Goal: Task Accomplishment & Management: Manage account settings

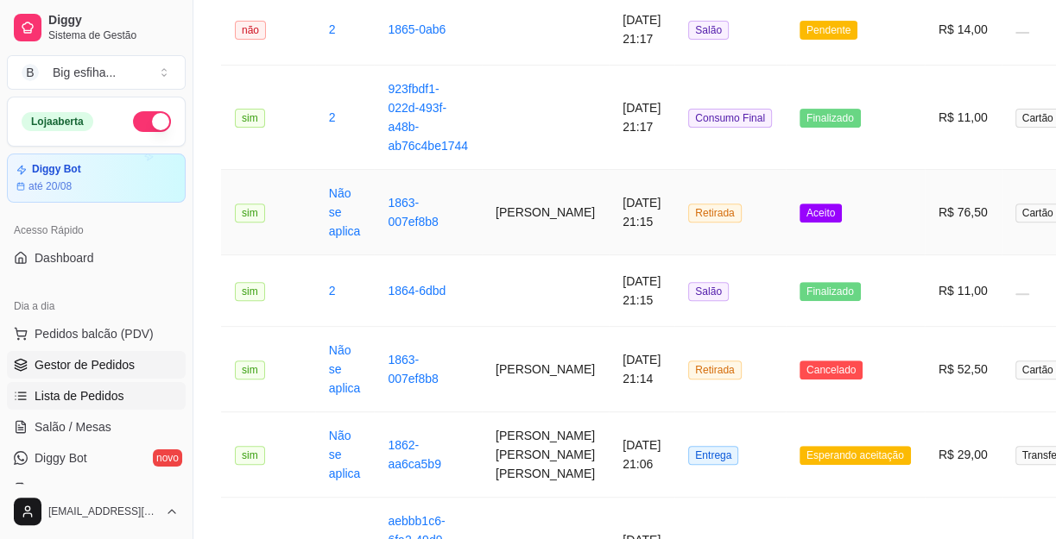
click at [79, 356] on span "Gestor de Pedidos" at bounding box center [85, 364] width 100 height 17
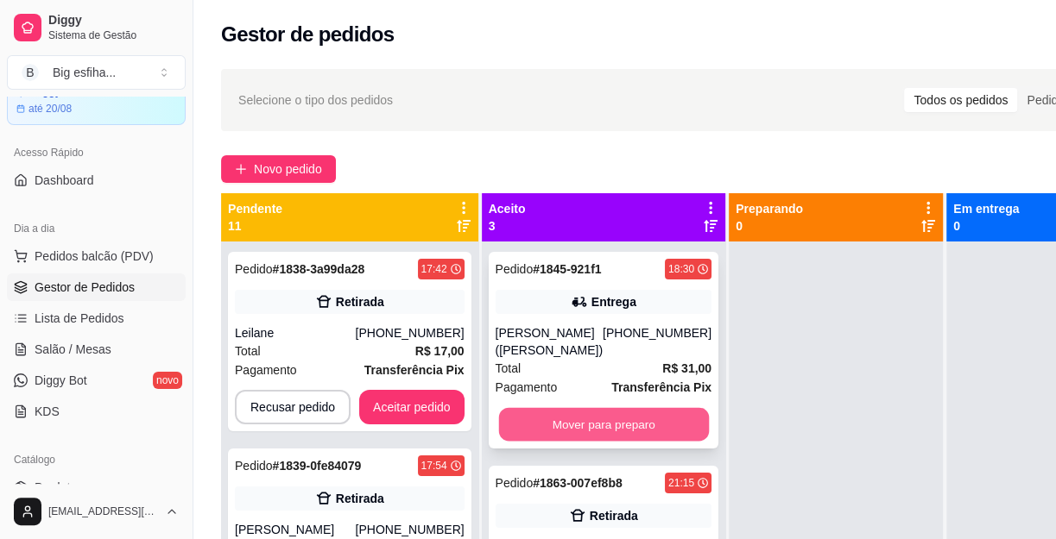
click at [526, 408] on button "Mover para preparo" at bounding box center [603, 425] width 210 height 34
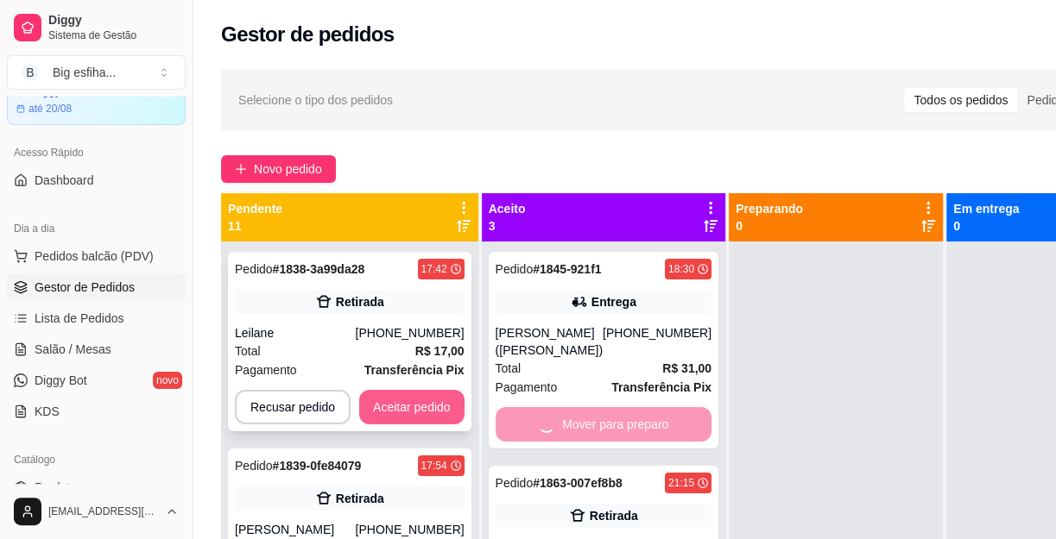
click at [419, 404] on button "Aceitar pedido" at bounding box center [411, 407] width 105 height 35
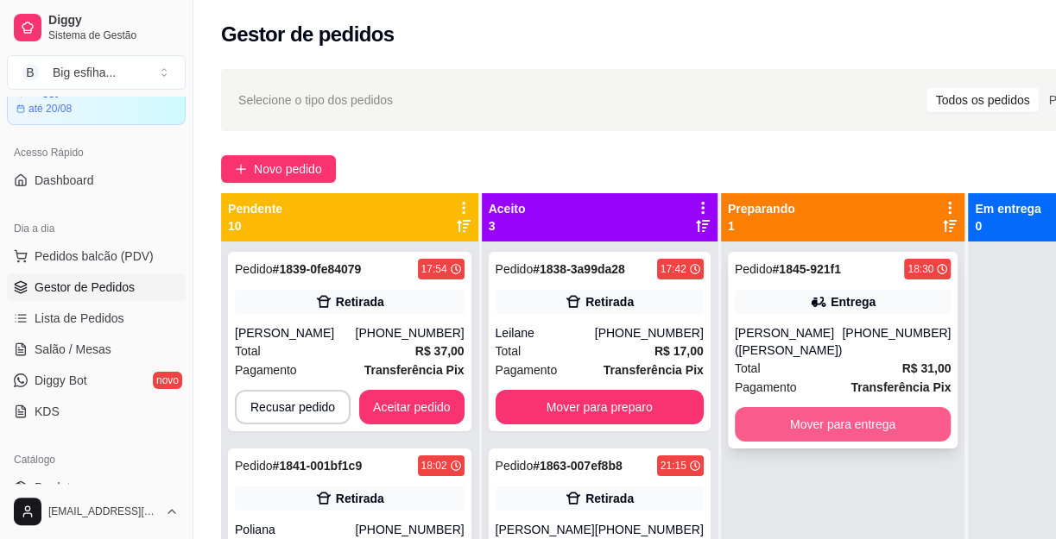
click at [770, 408] on button "Mover para entrega" at bounding box center [843, 424] width 217 height 35
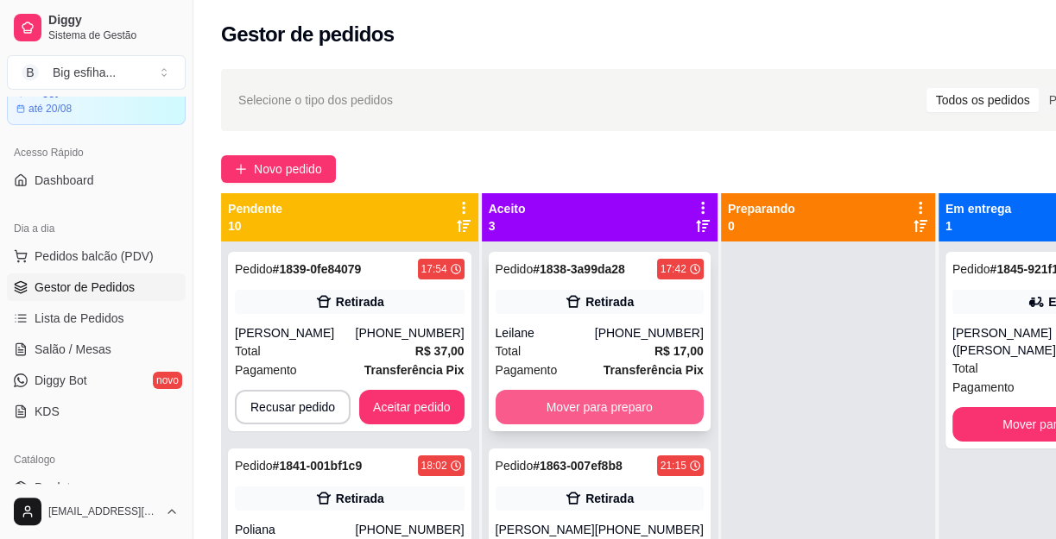
click at [625, 425] on button "Mover para preparo" at bounding box center [599, 407] width 208 height 35
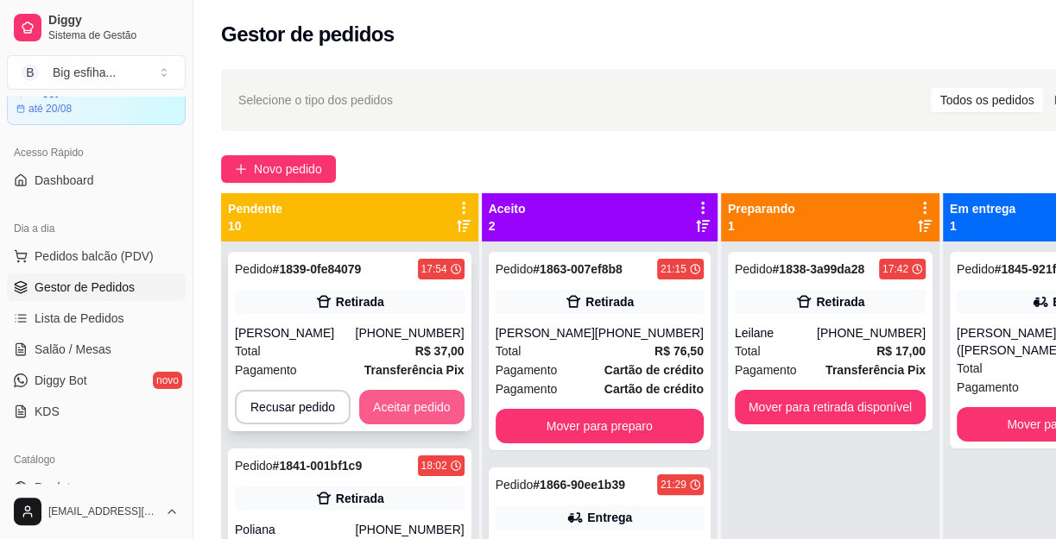
click at [435, 413] on button "Aceitar pedido" at bounding box center [411, 407] width 105 height 35
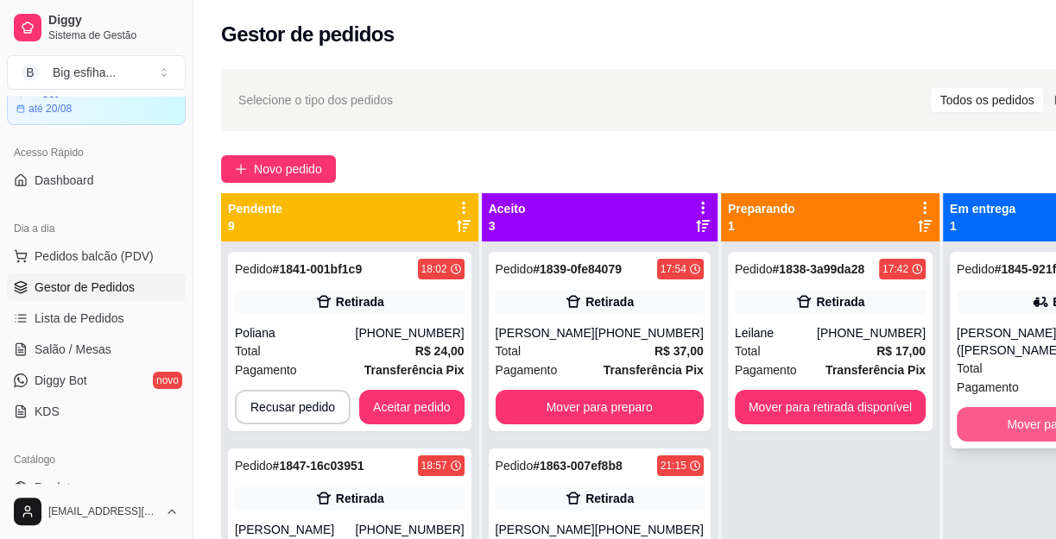
click at [956, 407] on button "Mover para finalizado" at bounding box center [1064, 424] width 217 height 35
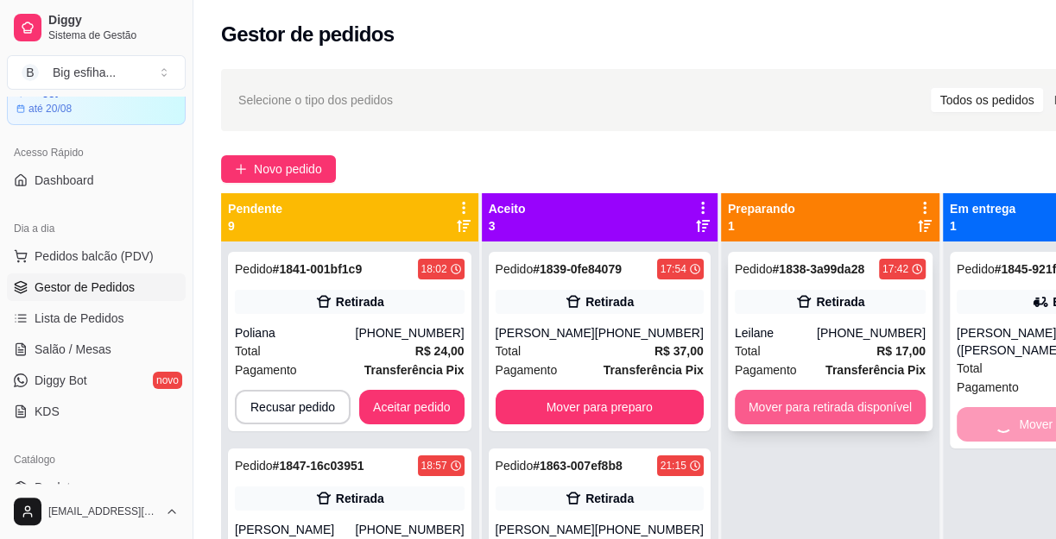
click at [875, 403] on button "Mover para retirada disponível" at bounding box center [830, 407] width 191 height 35
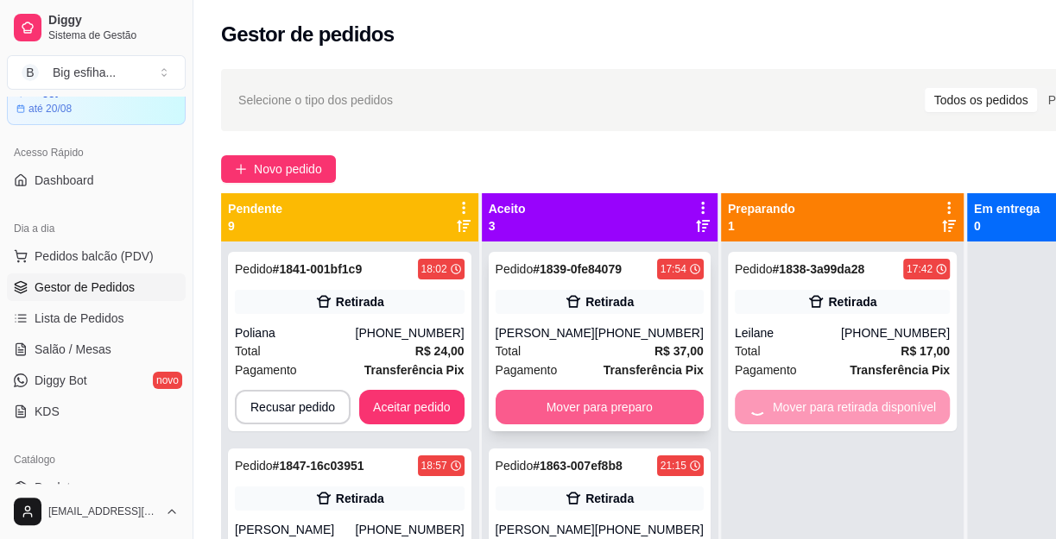
click at [585, 425] on button "Mover para preparo" at bounding box center [599, 407] width 208 height 35
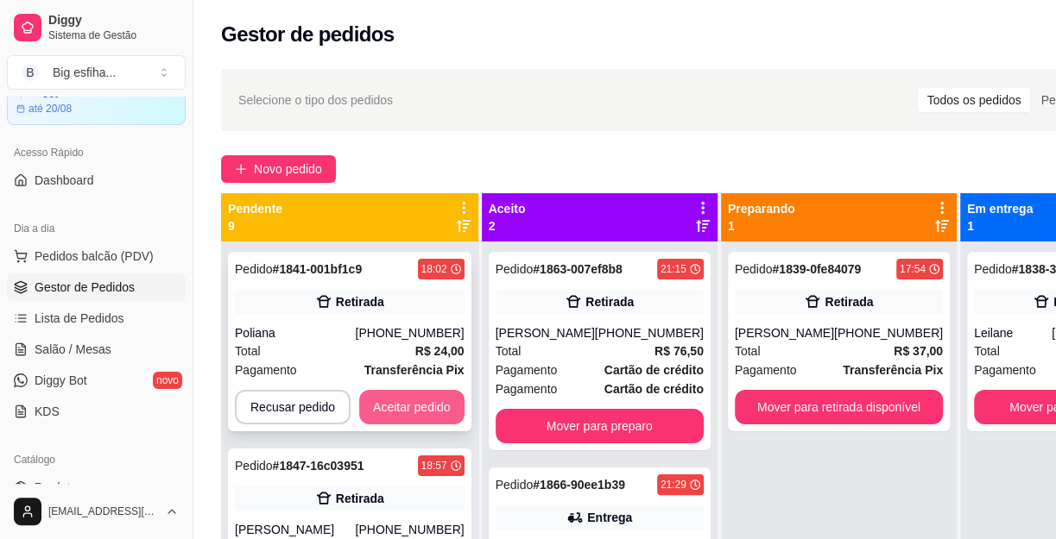
click at [407, 408] on button "Aceitar pedido" at bounding box center [411, 407] width 105 height 35
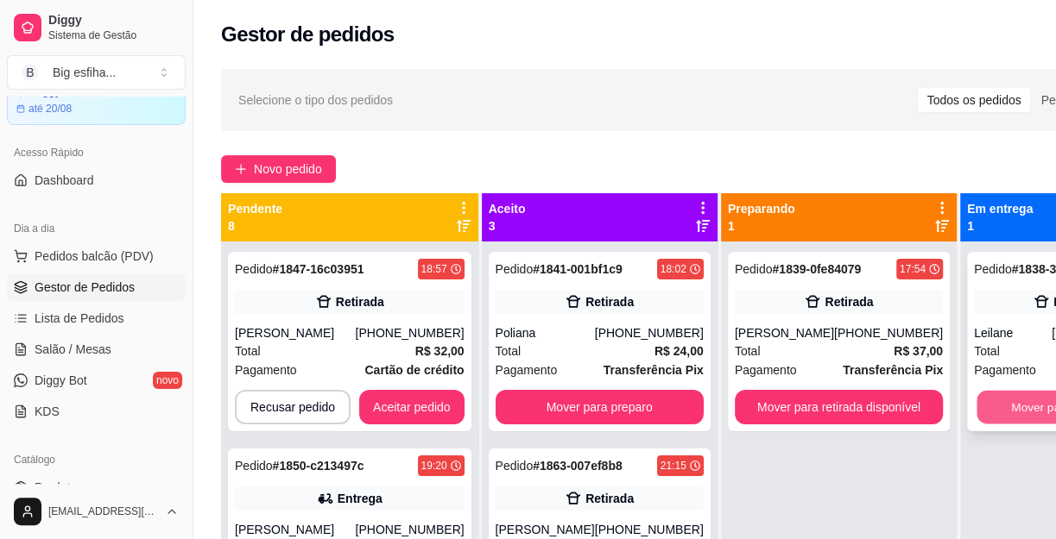
click at [991, 412] on button "Mover para finalizado" at bounding box center [1066, 408] width 181 height 34
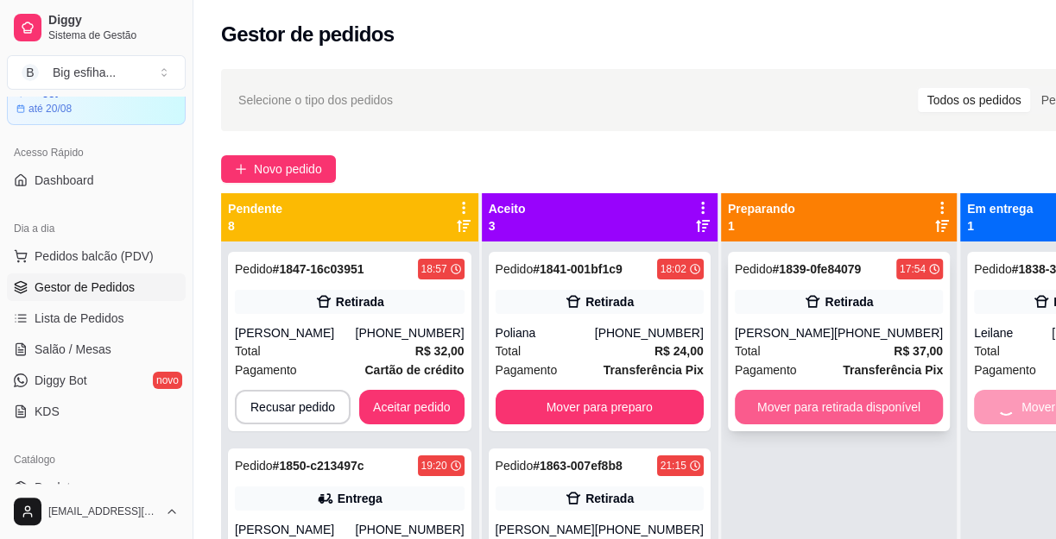
click at [859, 408] on button "Mover para retirada disponível" at bounding box center [839, 407] width 208 height 35
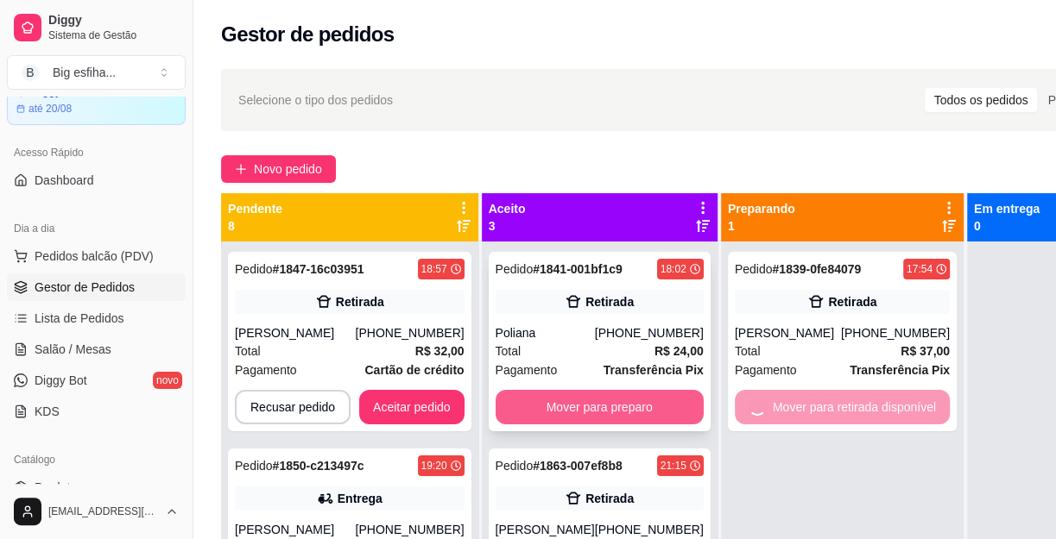
click at [600, 408] on button "Mover para preparo" at bounding box center [599, 407] width 208 height 35
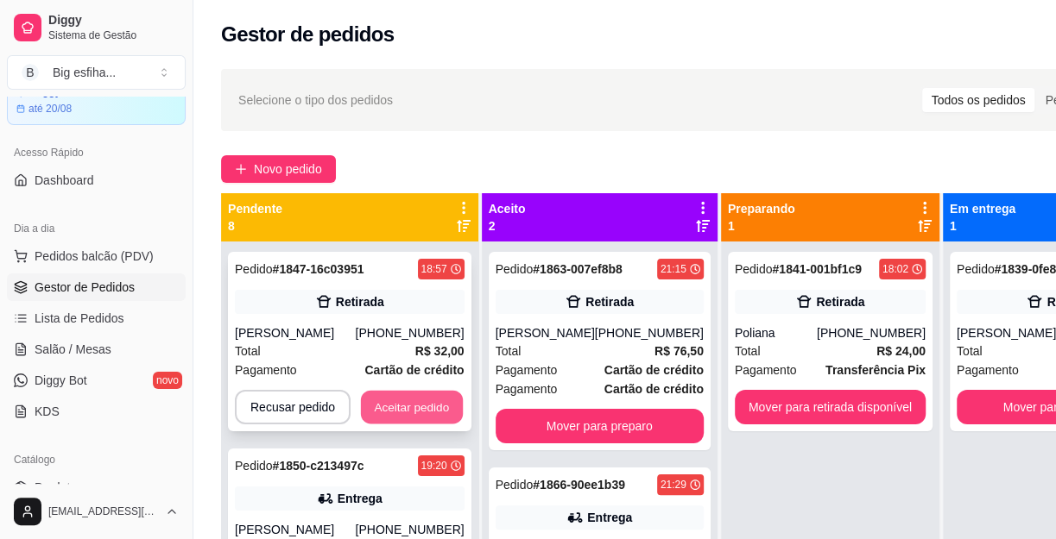
click at [413, 395] on button "Aceitar pedido" at bounding box center [412, 408] width 102 height 34
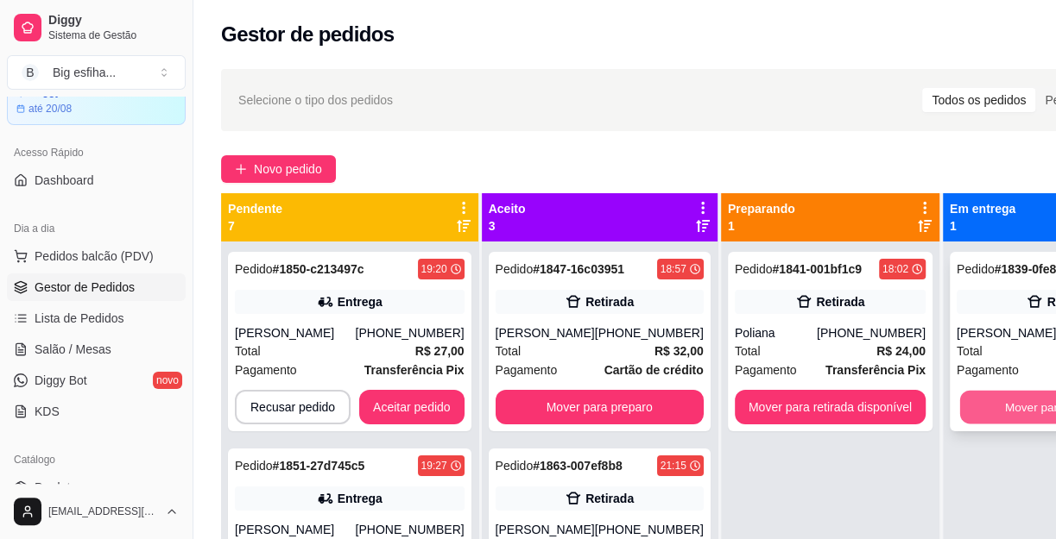
click at [985, 407] on button "Mover para finalizado" at bounding box center [1060, 408] width 202 height 34
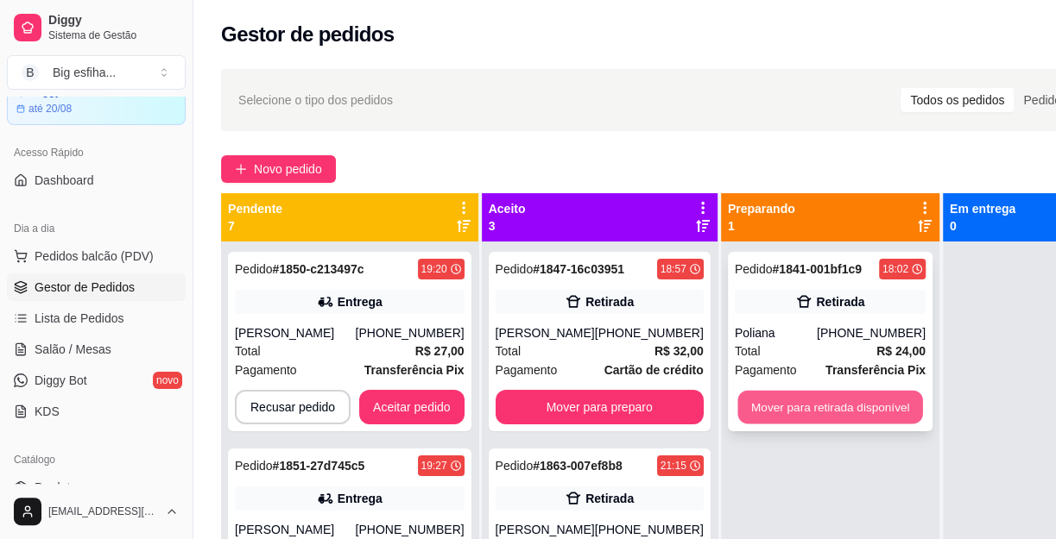
click at [799, 399] on button "Mover para retirada disponível" at bounding box center [829, 408] width 185 height 34
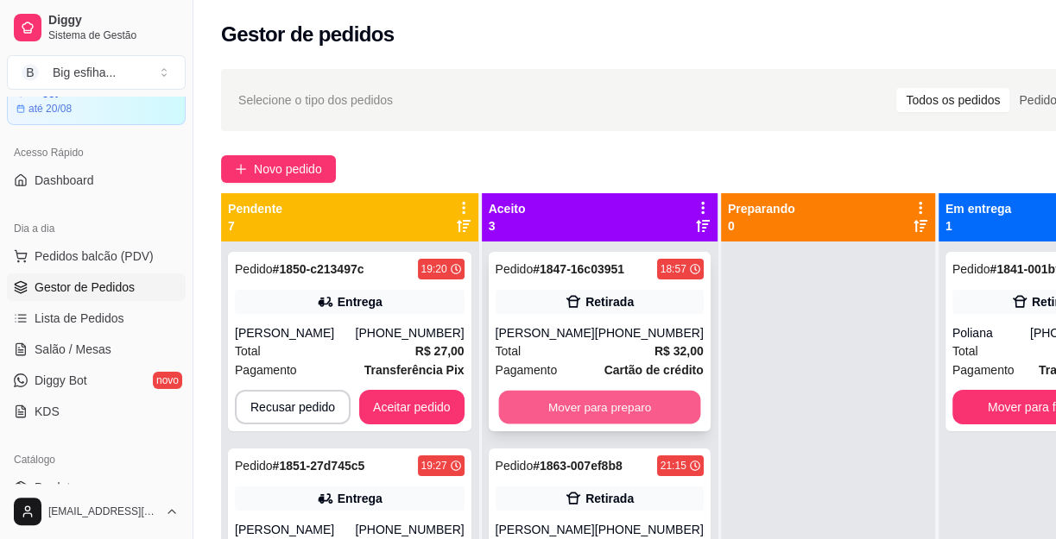
click at [594, 408] on button "Mover para preparo" at bounding box center [599, 408] width 202 height 34
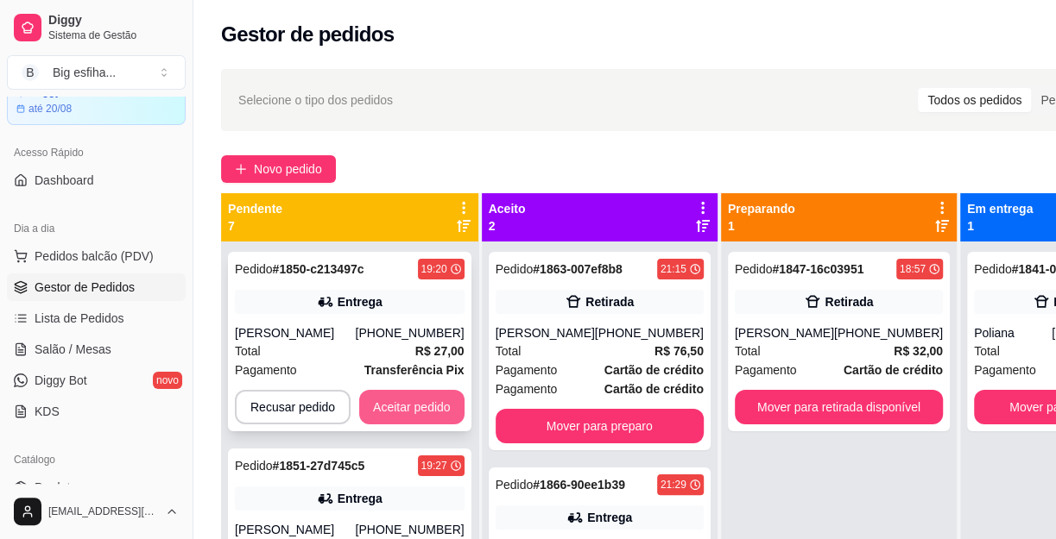
click at [415, 400] on button "Aceitar pedido" at bounding box center [411, 407] width 105 height 35
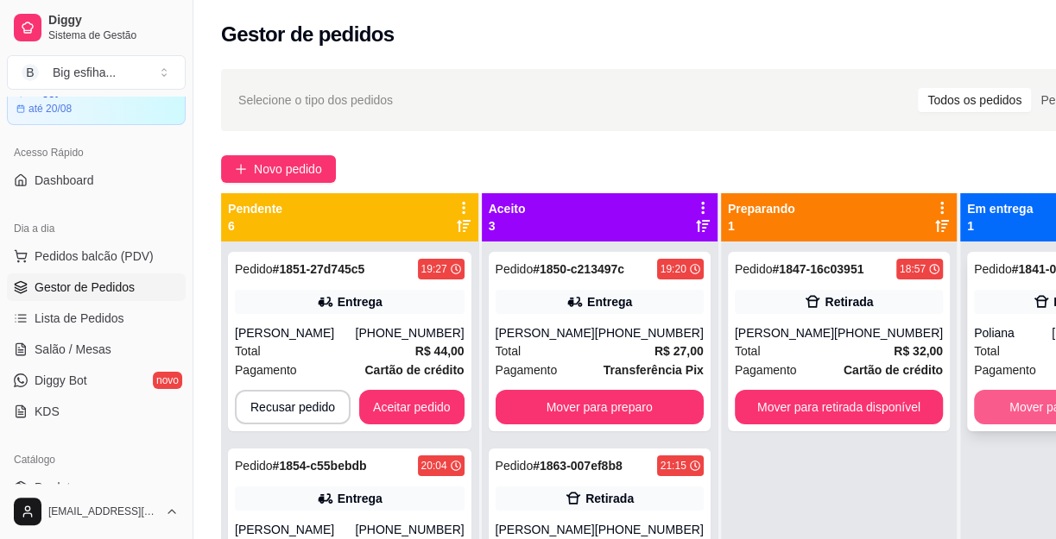
click at [998, 409] on button "Mover para finalizado" at bounding box center [1067, 407] width 186 height 35
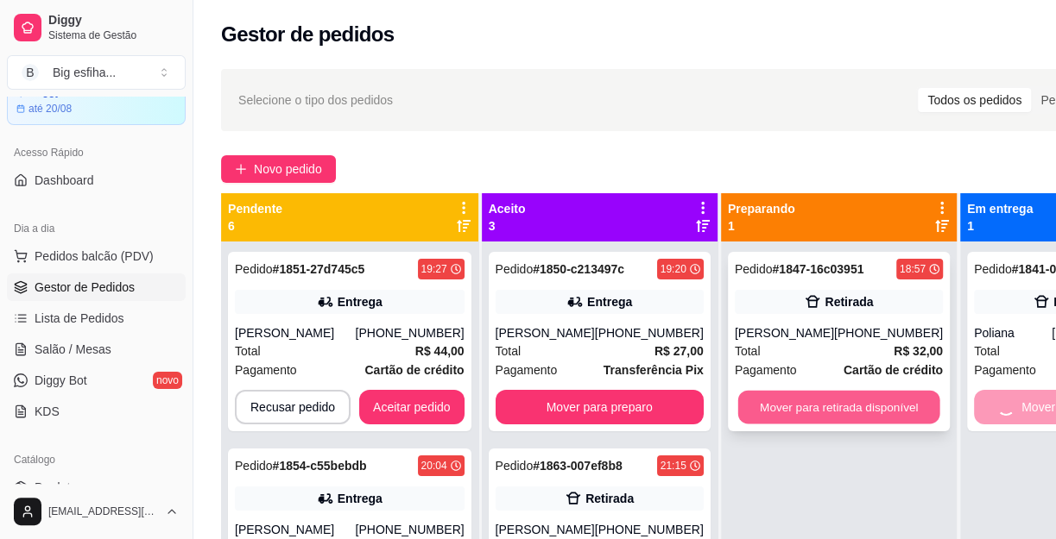
click at [808, 411] on button "Mover para retirada disponível" at bounding box center [838, 408] width 202 height 34
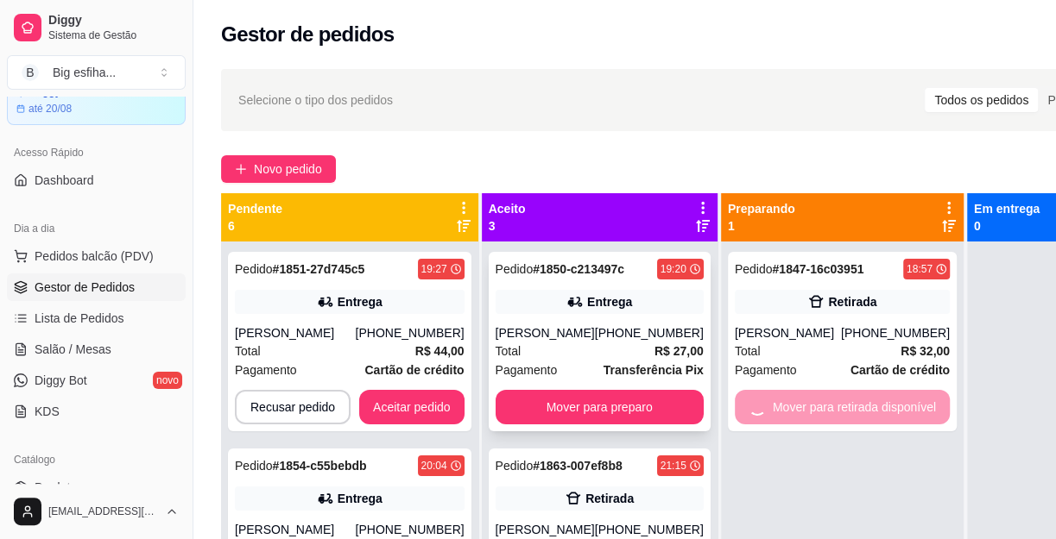
click at [618, 425] on div "Pedido # 1850-c213497c 19:20 Entrega [PERSON_NAME] [PHONE_NUMBER] Total R$ 27,0…" at bounding box center [600, 342] width 222 height 180
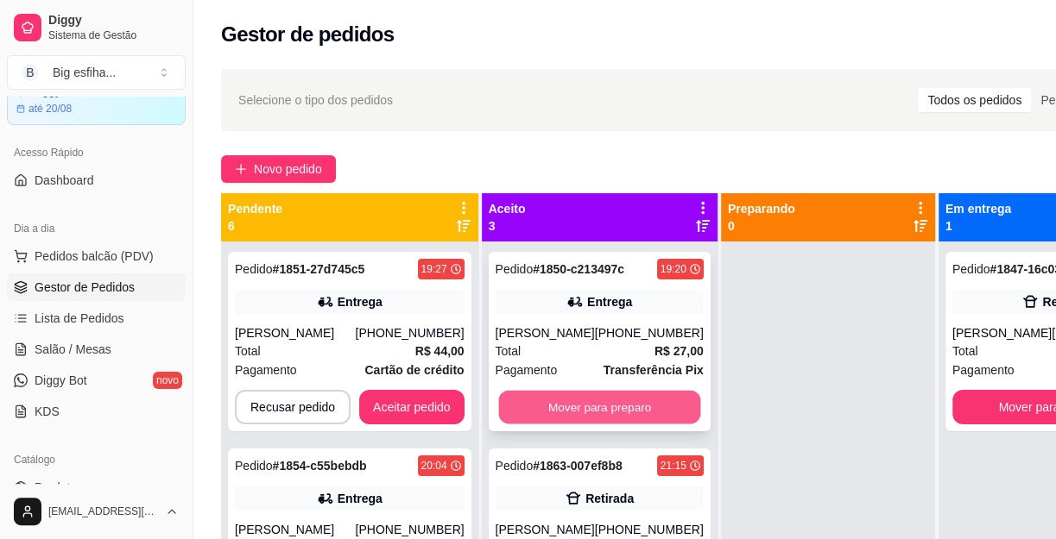
click at [601, 405] on button "Mover para preparo" at bounding box center [599, 408] width 202 height 34
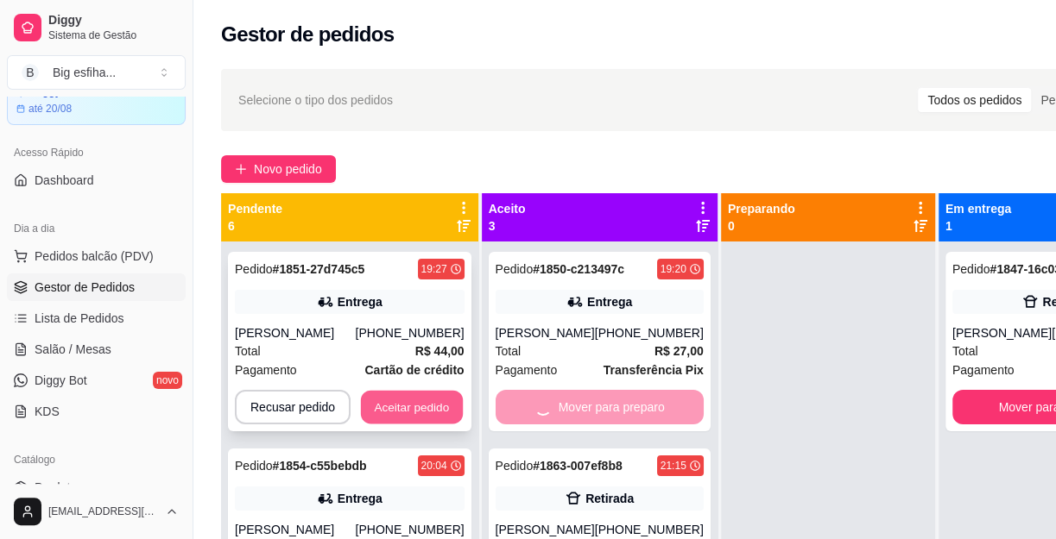
click at [453, 407] on button "Aceitar pedido" at bounding box center [412, 408] width 102 height 34
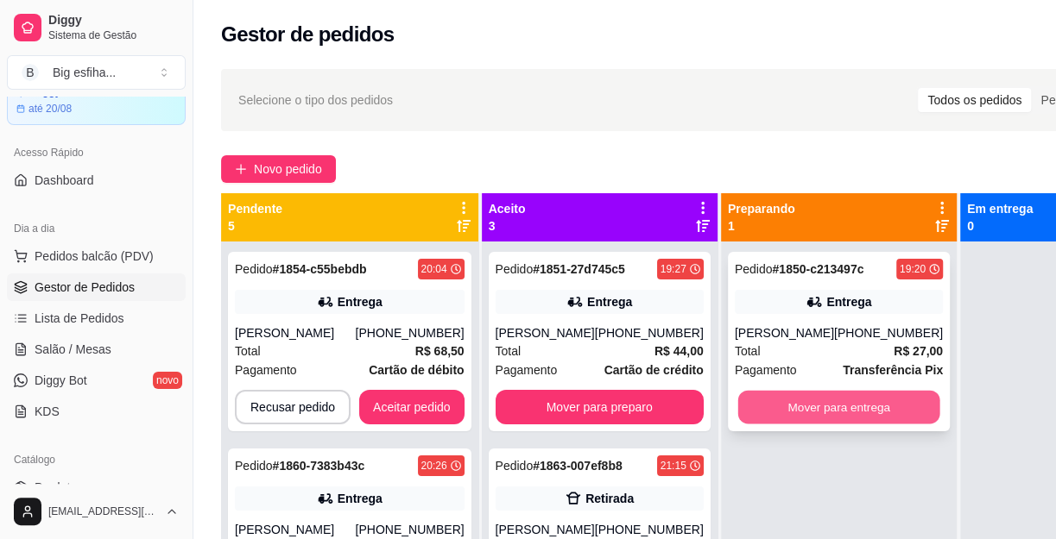
click at [829, 407] on button "Mover para entrega" at bounding box center [838, 408] width 202 height 34
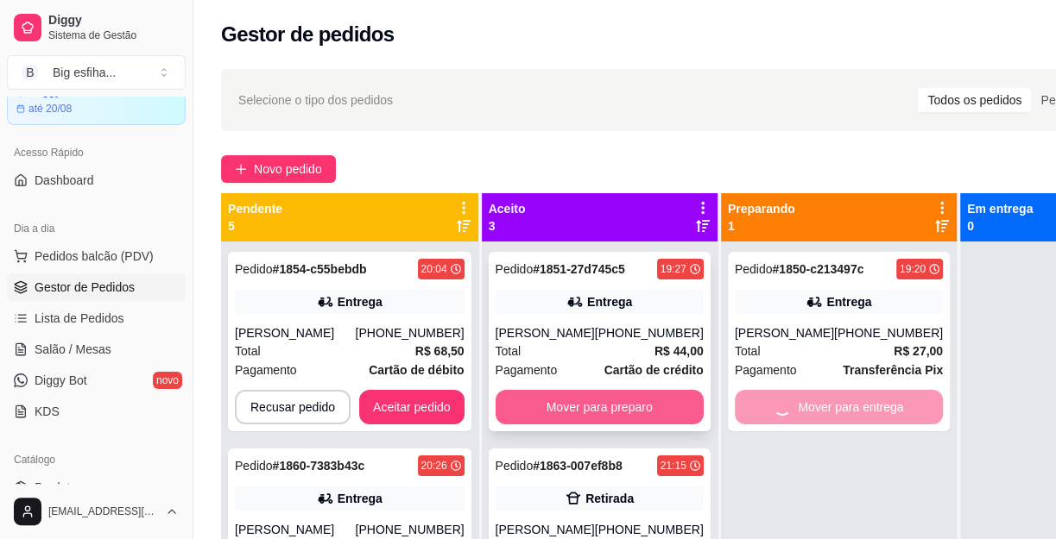
click at [647, 398] on button "Mover para preparo" at bounding box center [599, 407] width 208 height 35
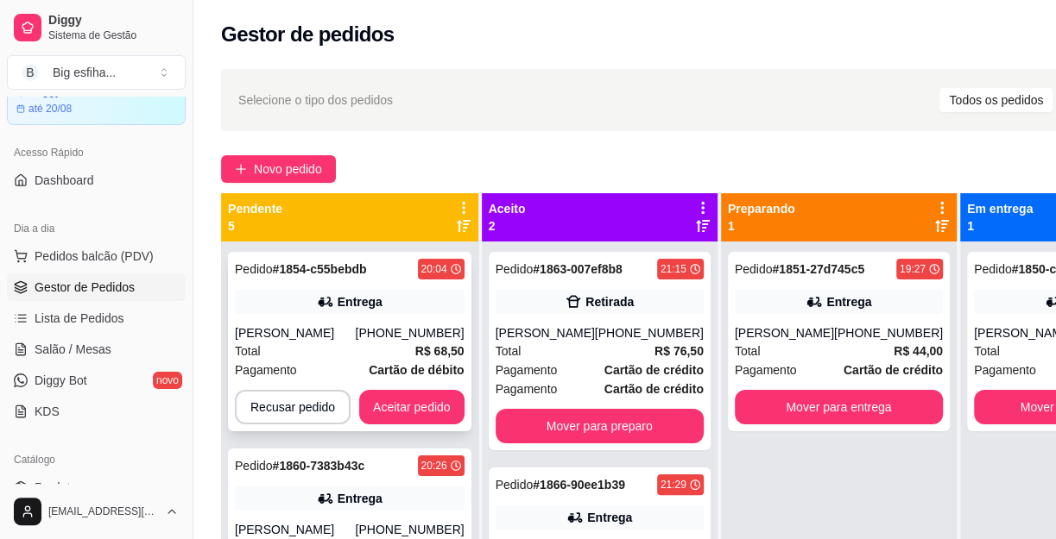
click at [445, 409] on button "Aceitar pedido" at bounding box center [411, 407] width 105 height 35
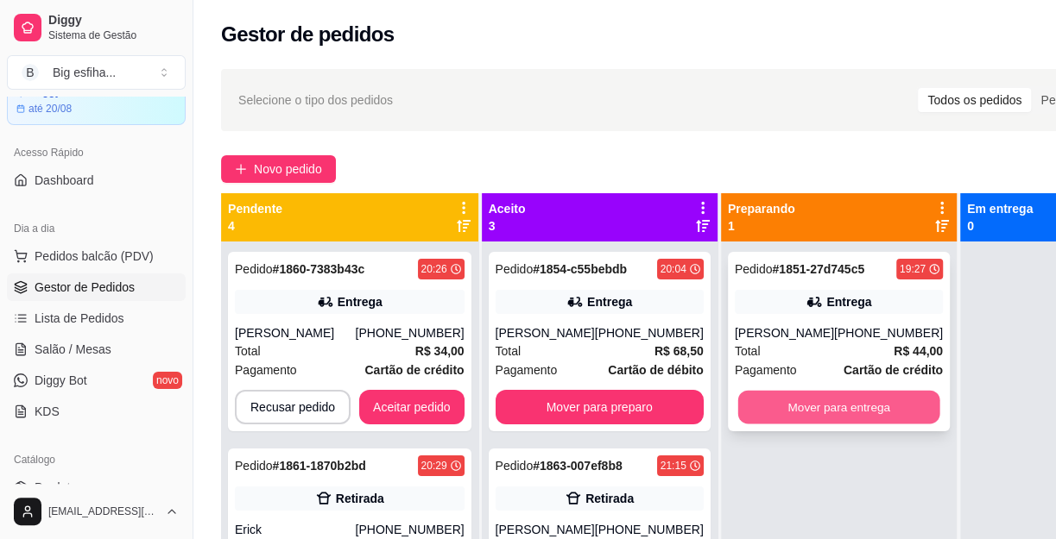
click at [867, 409] on button "Mover para entrega" at bounding box center [838, 408] width 202 height 34
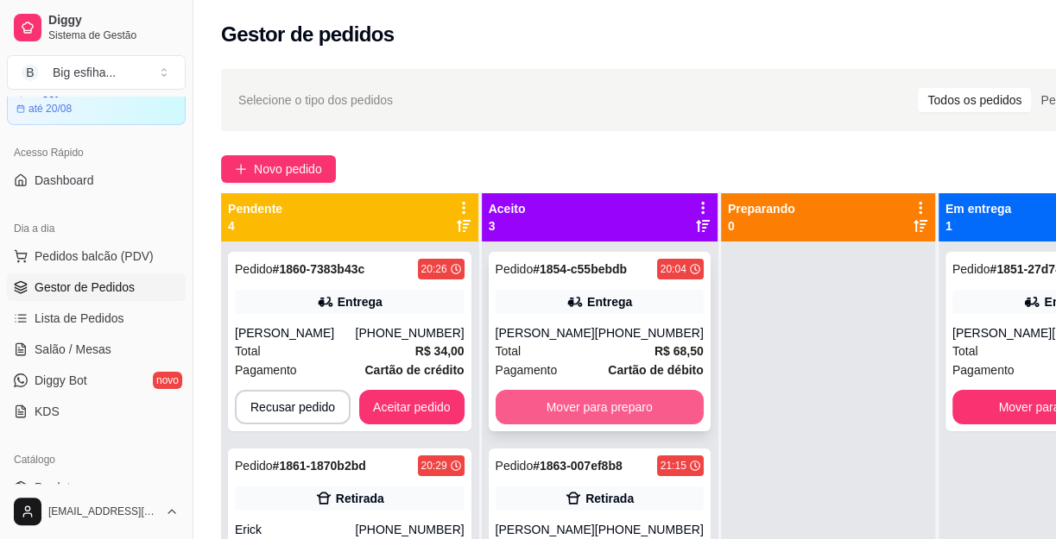
click at [622, 425] on button "Mover para preparo" at bounding box center [599, 407] width 208 height 35
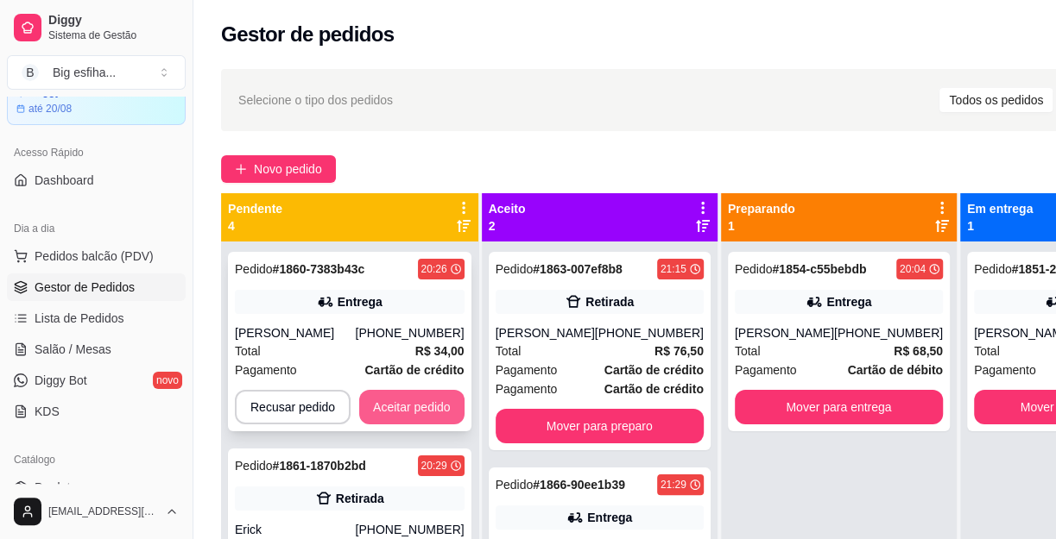
click at [395, 420] on button "Aceitar pedido" at bounding box center [411, 407] width 105 height 35
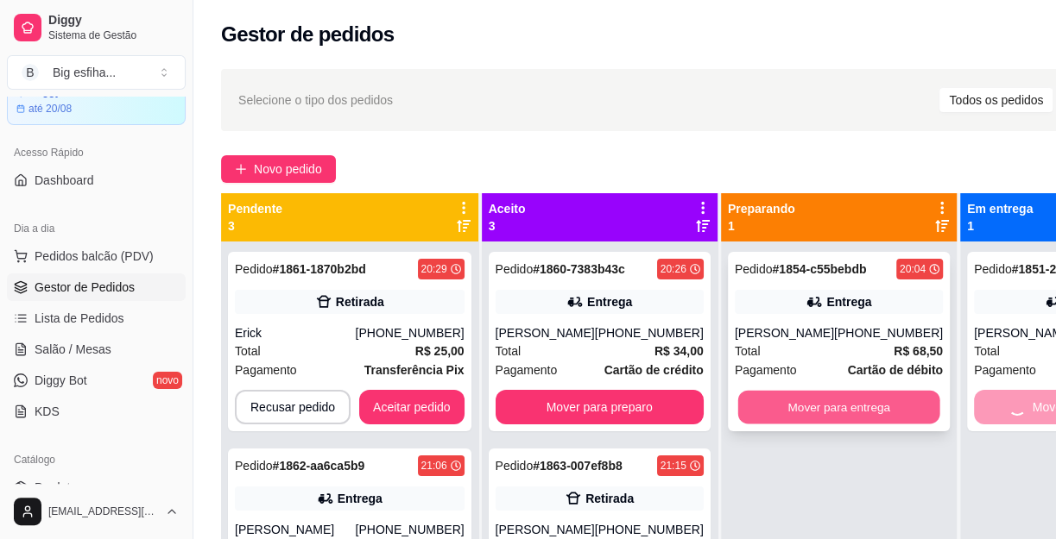
click at [818, 411] on button "Mover para entrega" at bounding box center [838, 408] width 202 height 34
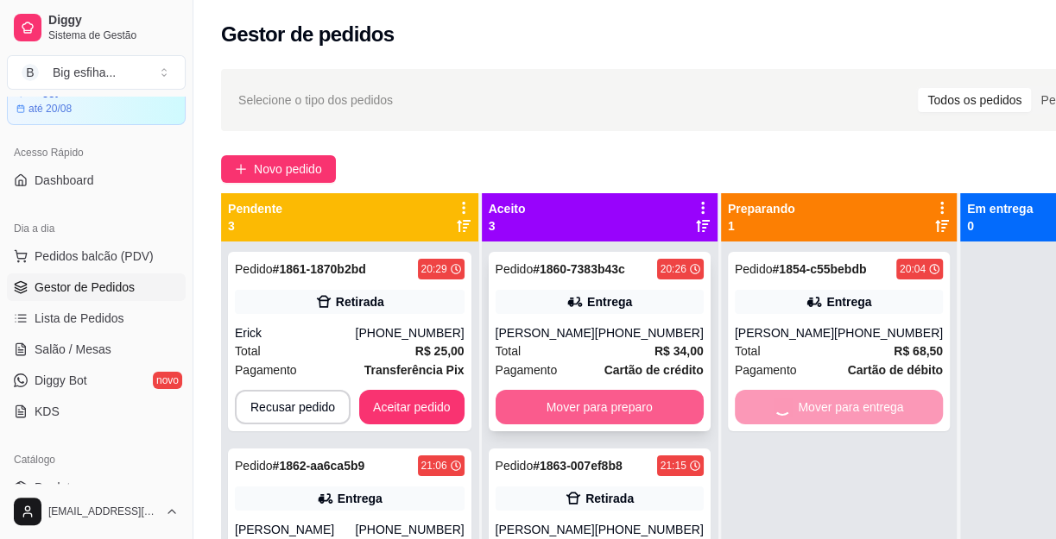
click at [624, 425] on button "Mover para preparo" at bounding box center [599, 407] width 208 height 35
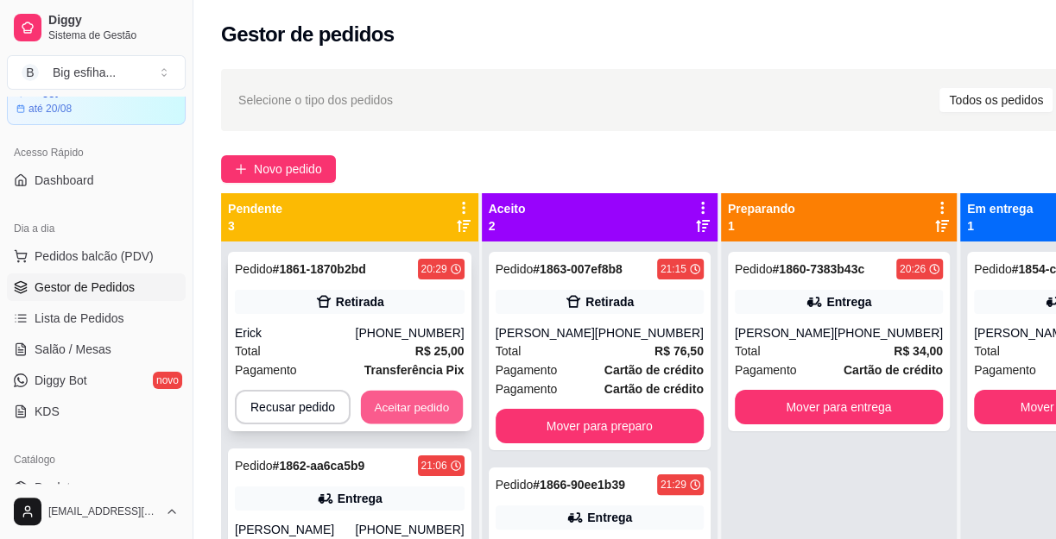
click at [400, 404] on button "Aceitar pedido" at bounding box center [412, 408] width 102 height 34
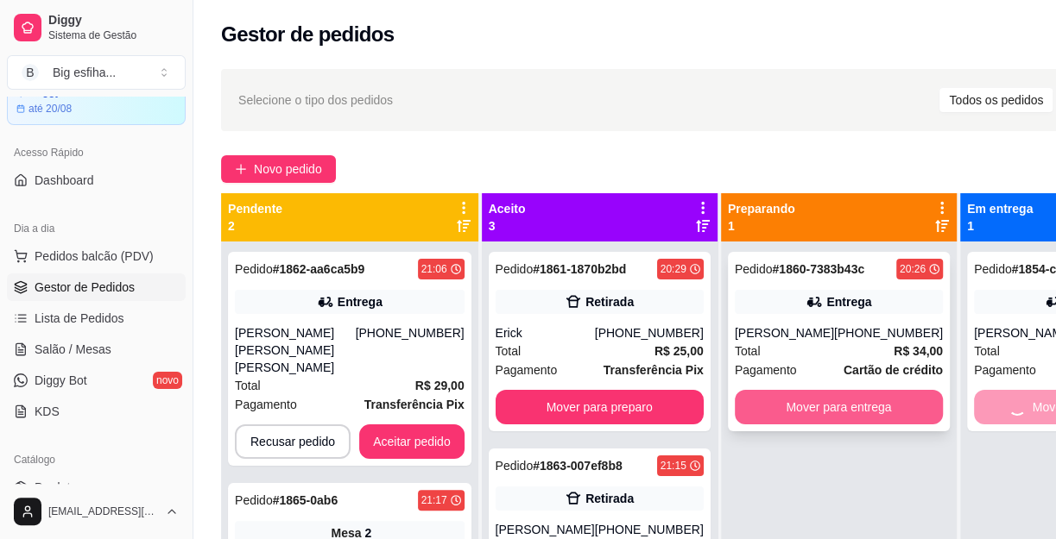
click at [816, 413] on button "Mover para entrega" at bounding box center [839, 407] width 208 height 35
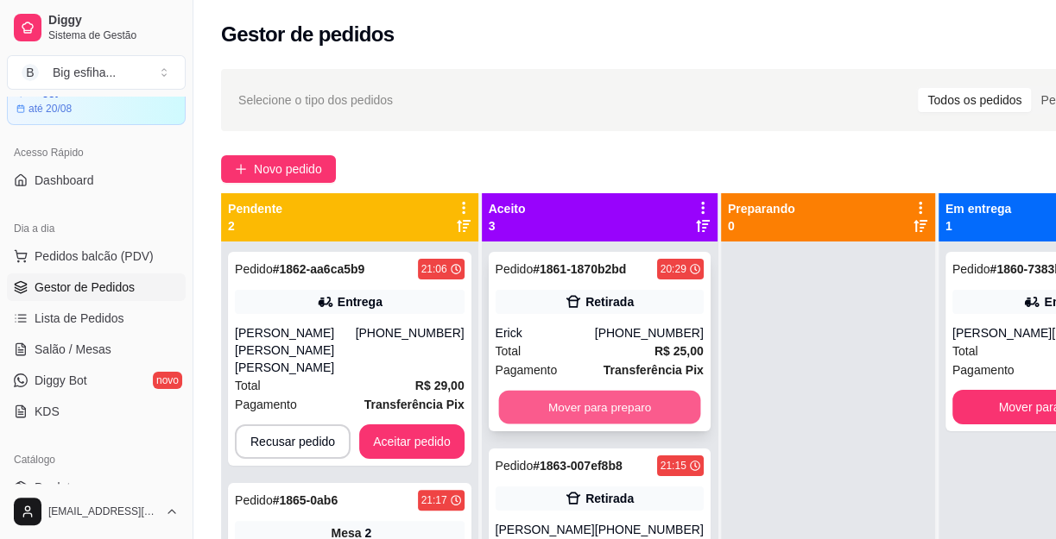
click at [605, 404] on button "Mover para preparo" at bounding box center [599, 408] width 202 height 34
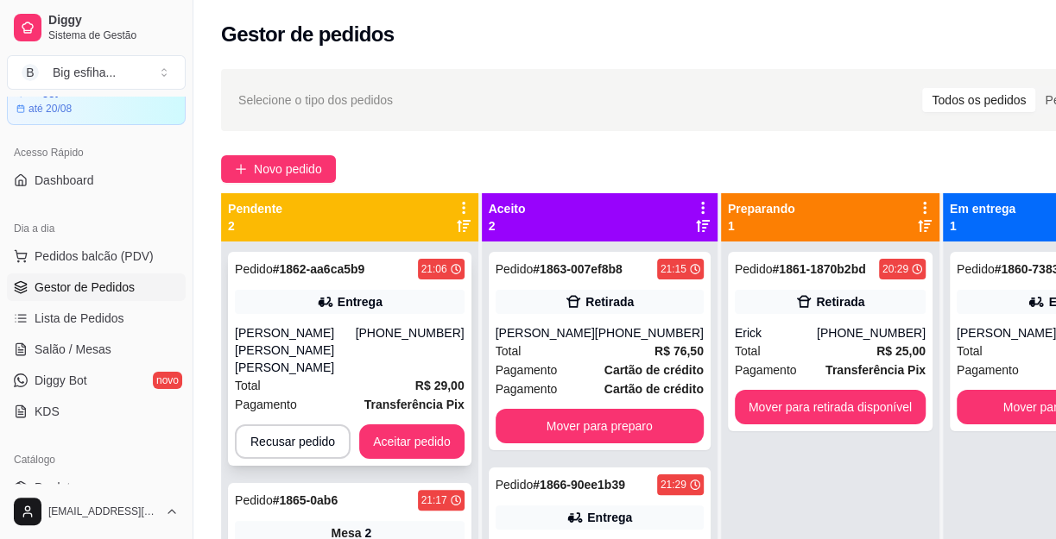
click at [405, 425] on button "Aceitar pedido" at bounding box center [411, 442] width 105 height 35
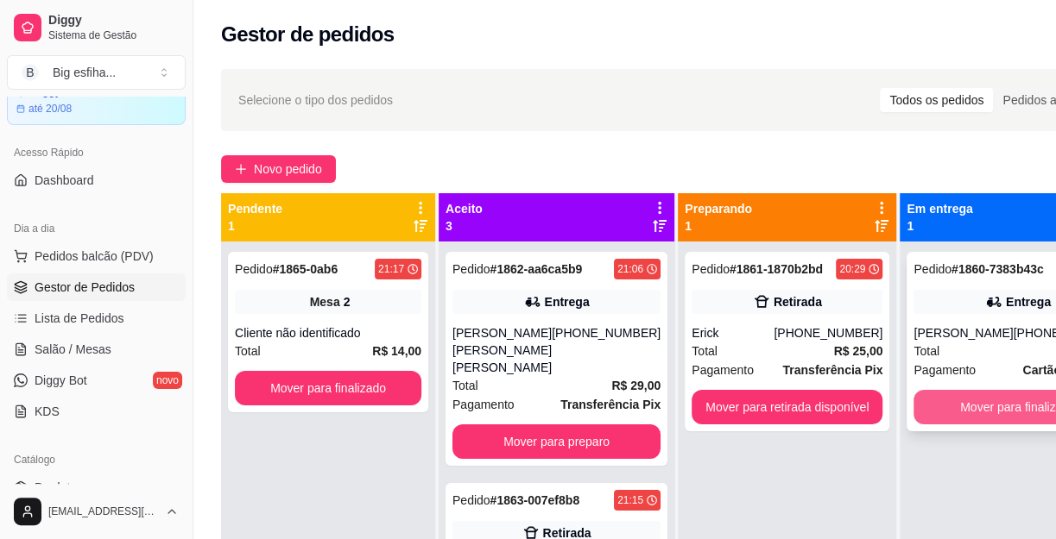
click at [1042, 400] on button "Mover para finalizado" at bounding box center [1017, 407] width 208 height 35
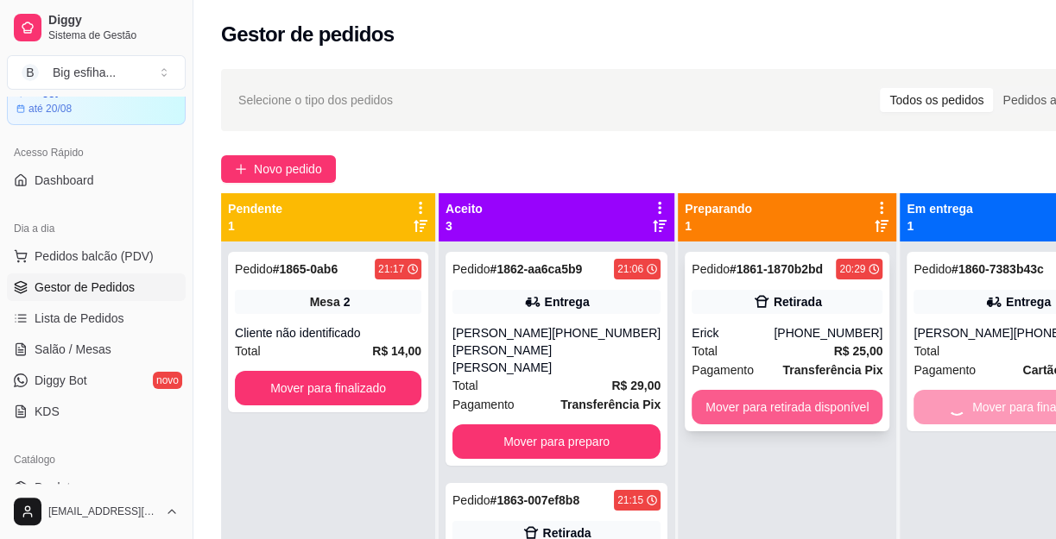
click at [823, 395] on button "Mover para retirada disponível" at bounding box center [786, 407] width 191 height 35
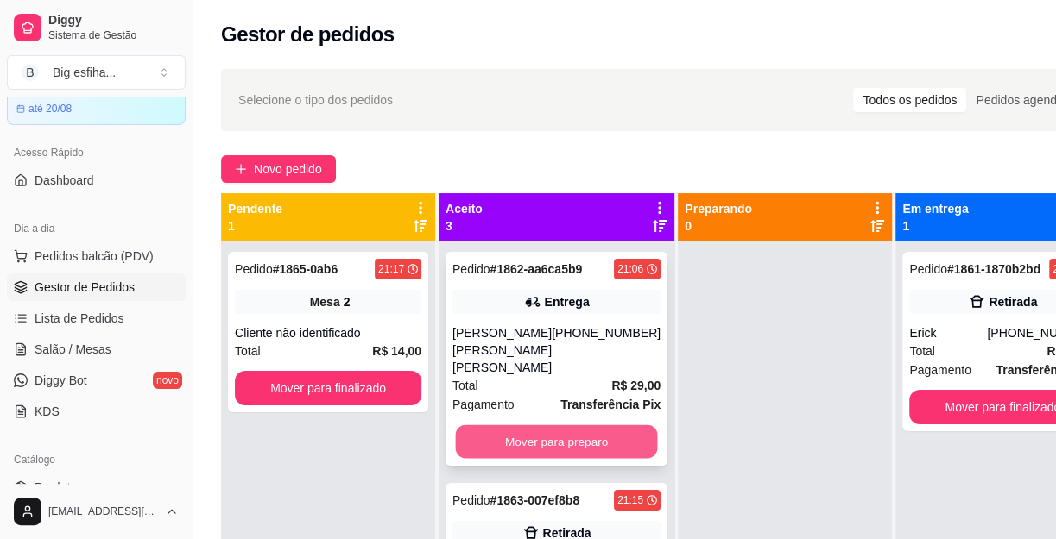
click at [519, 426] on button "Mover para preparo" at bounding box center [557, 443] width 202 height 34
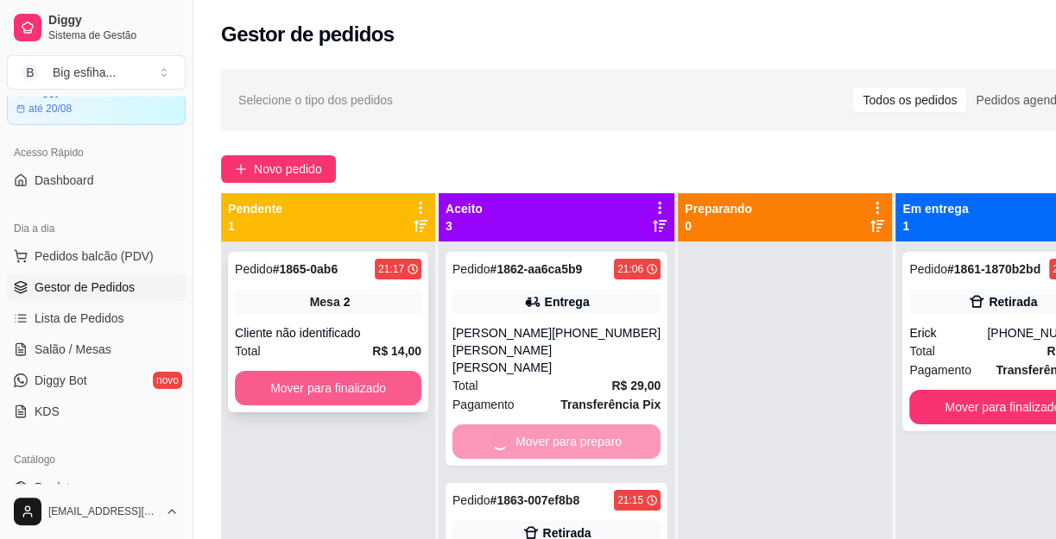
click at [290, 389] on button "Mover para finalizado" at bounding box center [328, 388] width 186 height 35
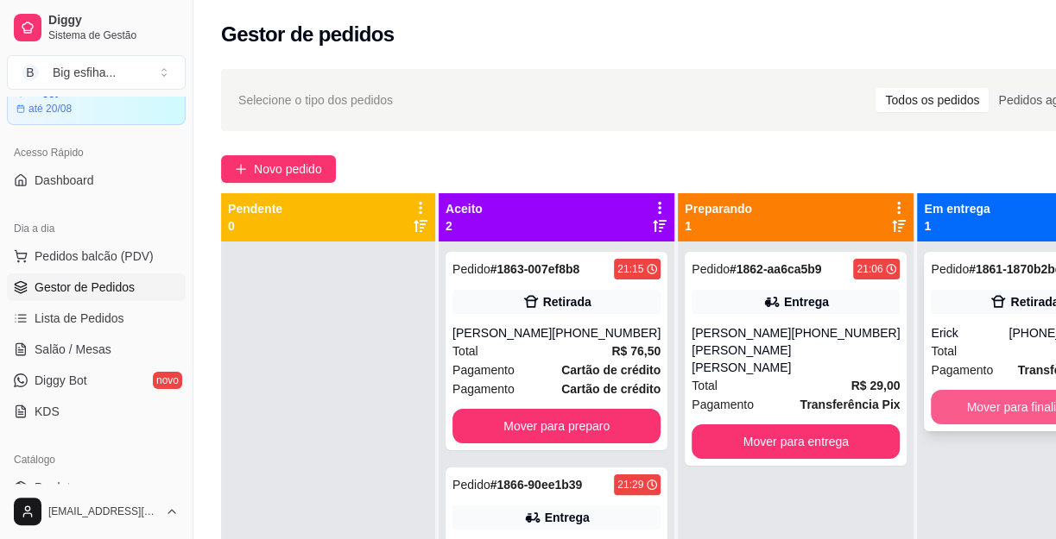
click at [945, 410] on button "Mover para finalizado" at bounding box center [1023, 407] width 186 height 35
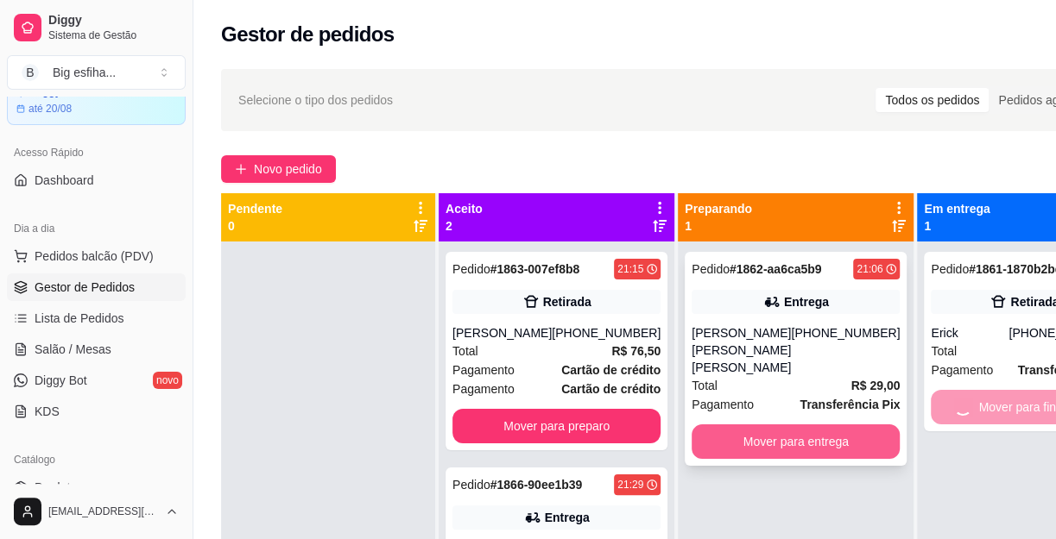
click at [810, 425] on button "Mover para entrega" at bounding box center [795, 442] width 208 height 35
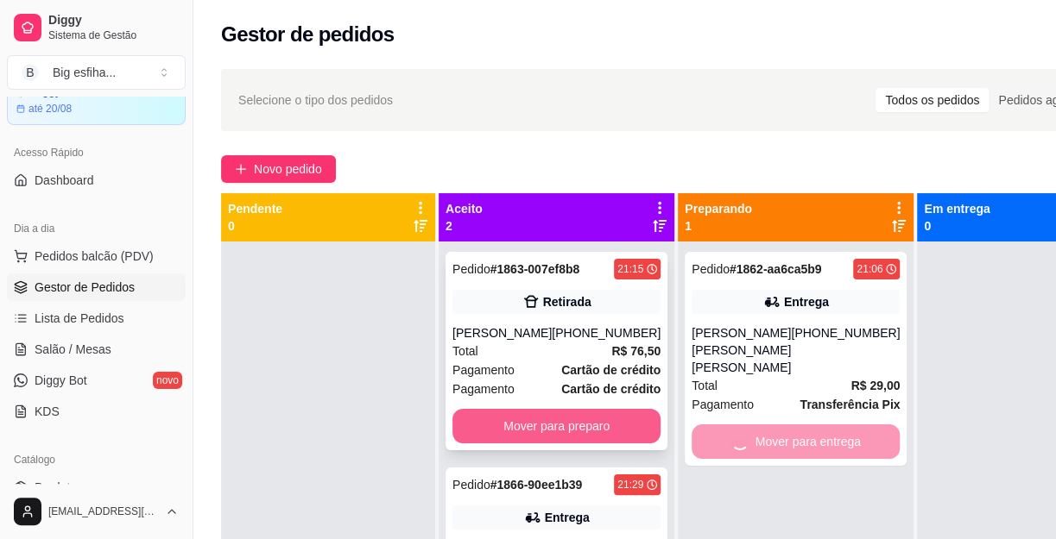
click at [520, 430] on button "Mover para preparo" at bounding box center [556, 426] width 208 height 35
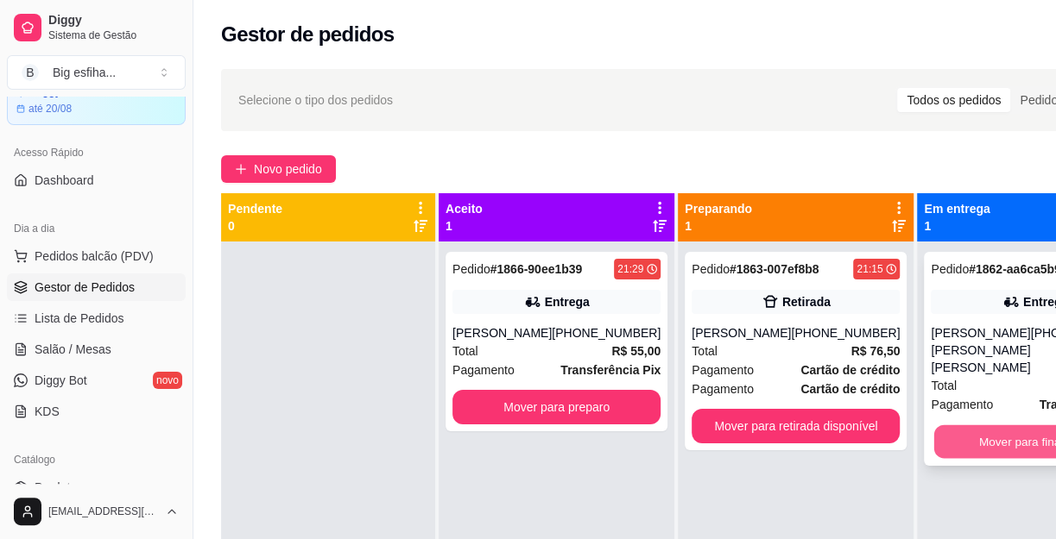
click at [984, 426] on button "Mover para finalizado" at bounding box center [1035, 443] width 202 height 34
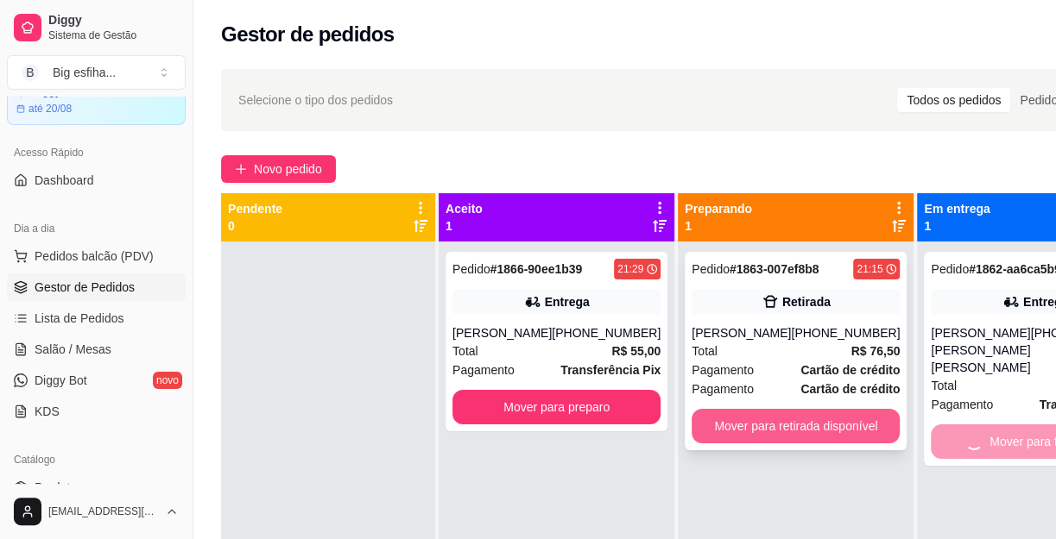
click at [795, 426] on button "Mover para retirada disponível" at bounding box center [795, 426] width 208 height 35
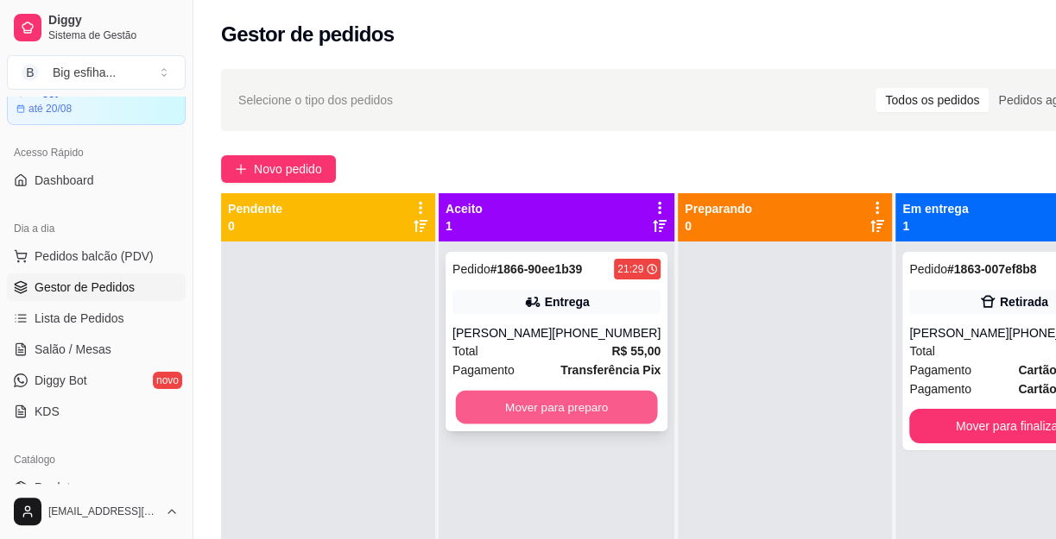
click at [557, 425] on button "Mover para preparo" at bounding box center [557, 408] width 202 height 34
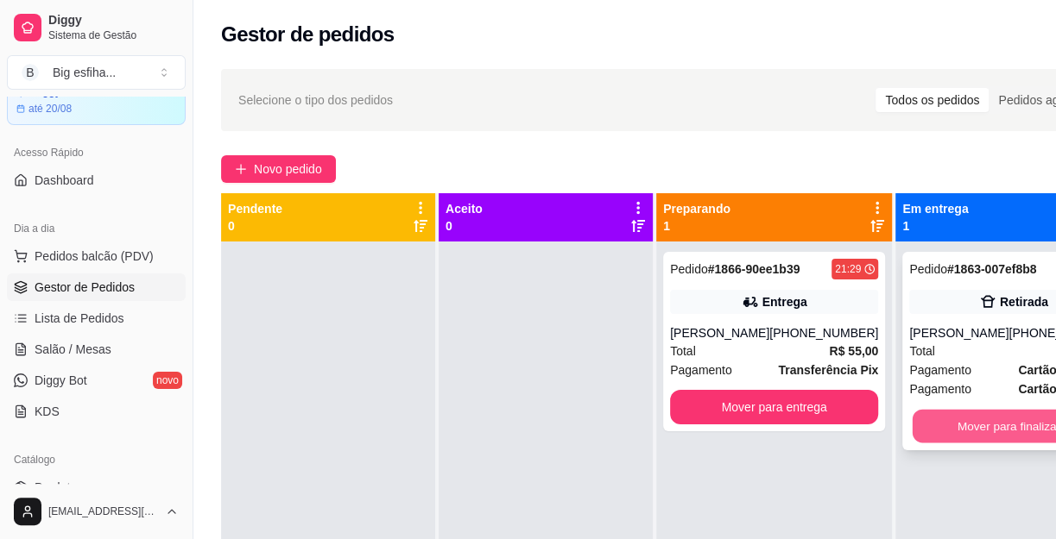
click at [974, 438] on button "Mover para finalizado" at bounding box center [1013, 427] width 202 height 34
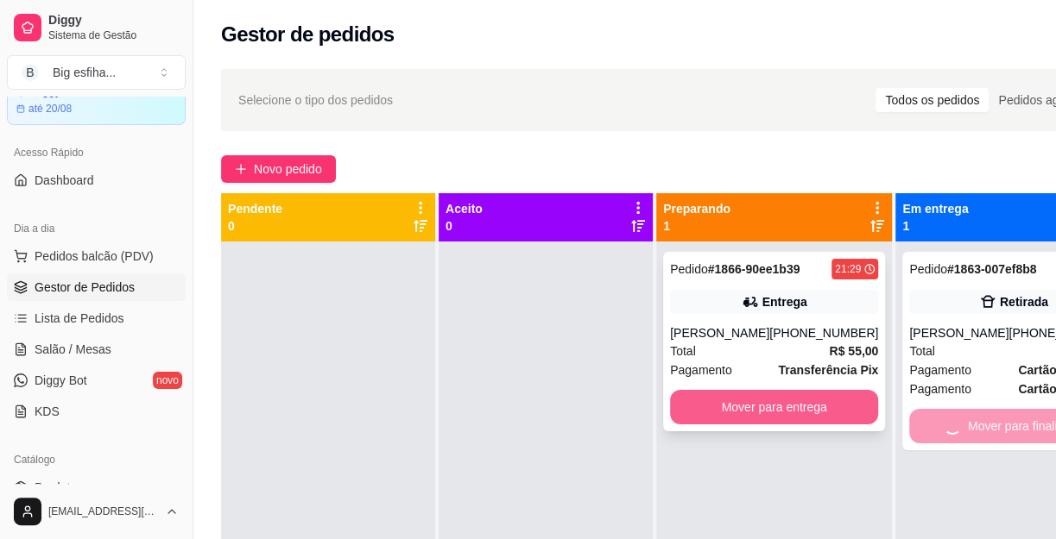
click at [774, 425] on button "Mover para entrega" at bounding box center [774, 407] width 208 height 35
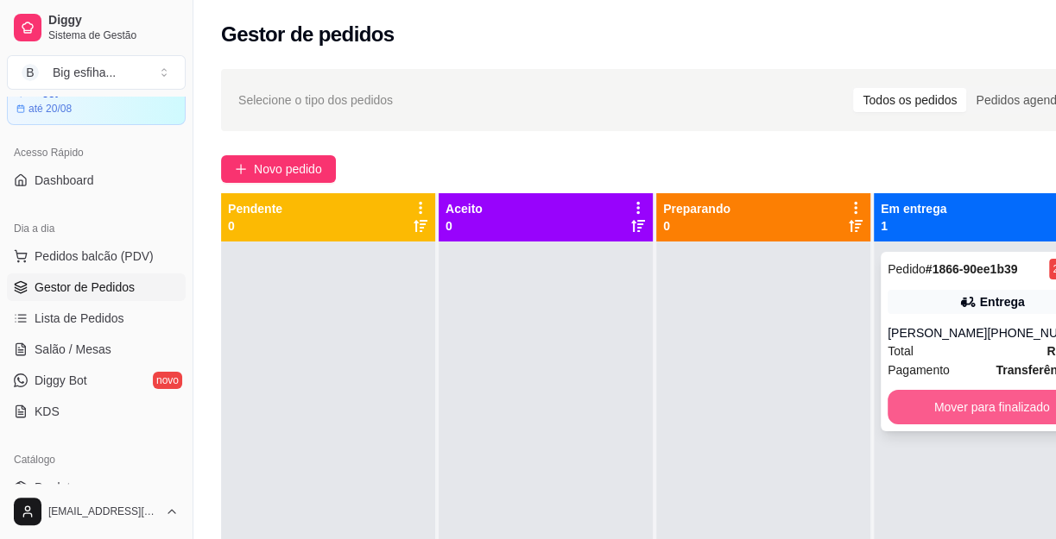
click at [962, 422] on button "Mover para finalizado" at bounding box center [991, 407] width 208 height 35
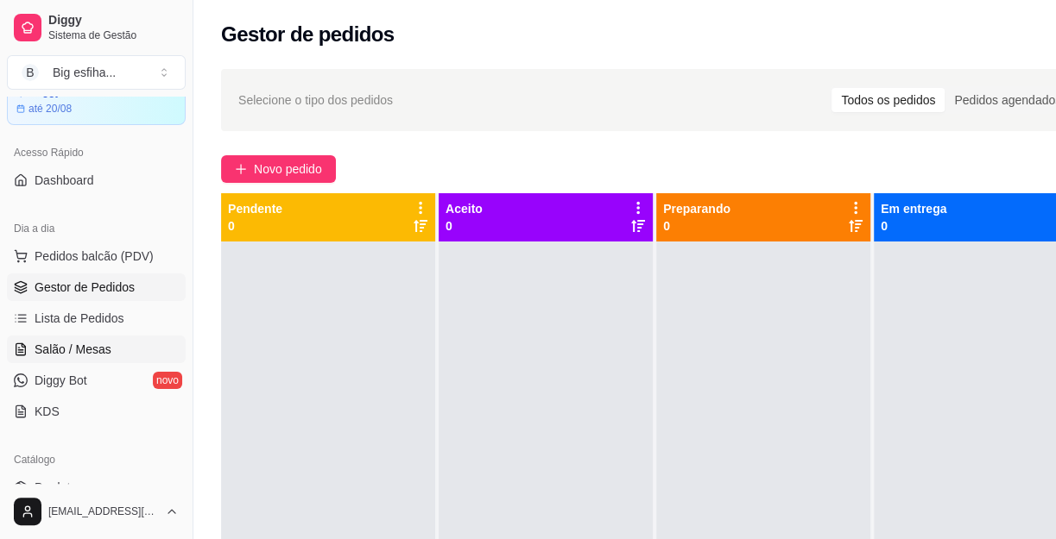
click at [101, 337] on link "Salão / Mesas" at bounding box center [96, 350] width 179 height 28
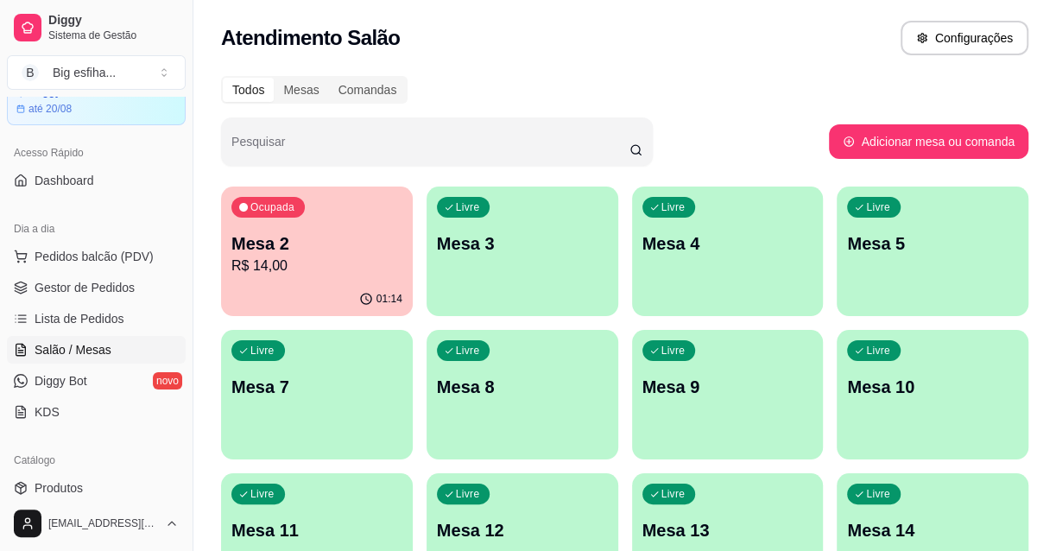
click at [364, 281] on div "Ocupada Mesa 2 R$ 14,00" at bounding box center [317, 234] width 192 height 96
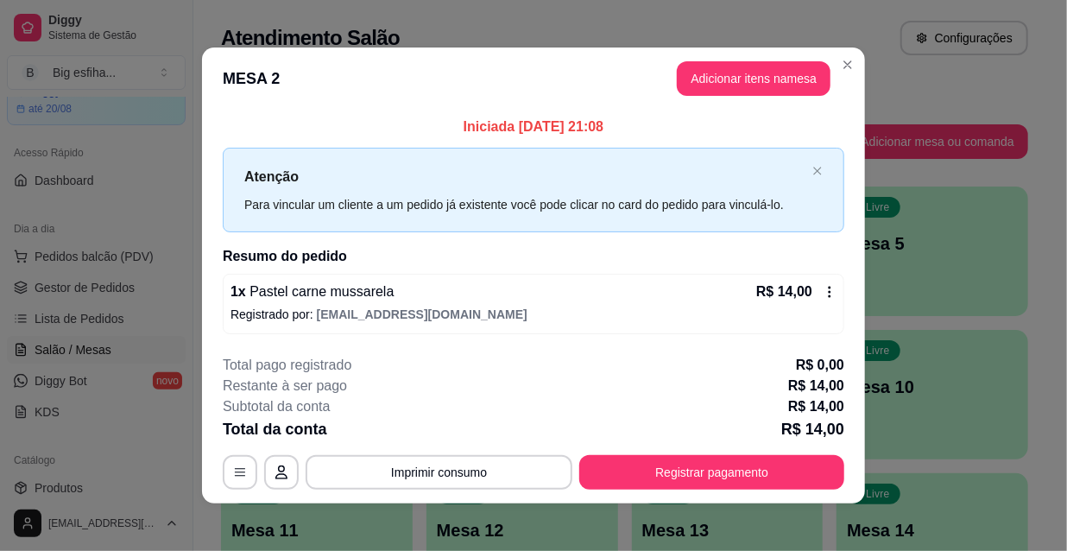
click at [741, 451] on div "**********" at bounding box center [533, 422] width 621 height 135
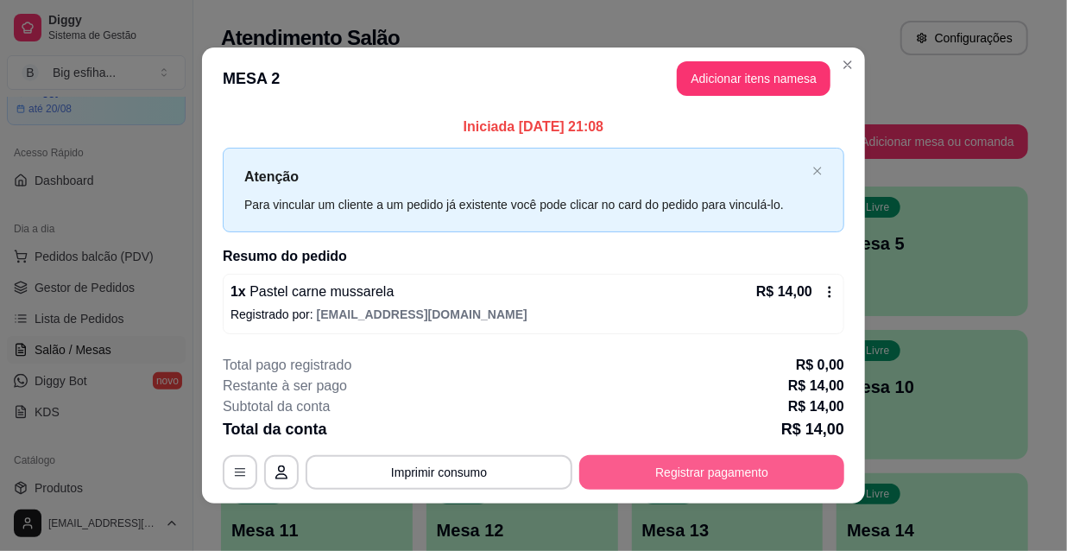
click at [760, 466] on button "Registrar pagamento" at bounding box center [711, 472] width 265 height 35
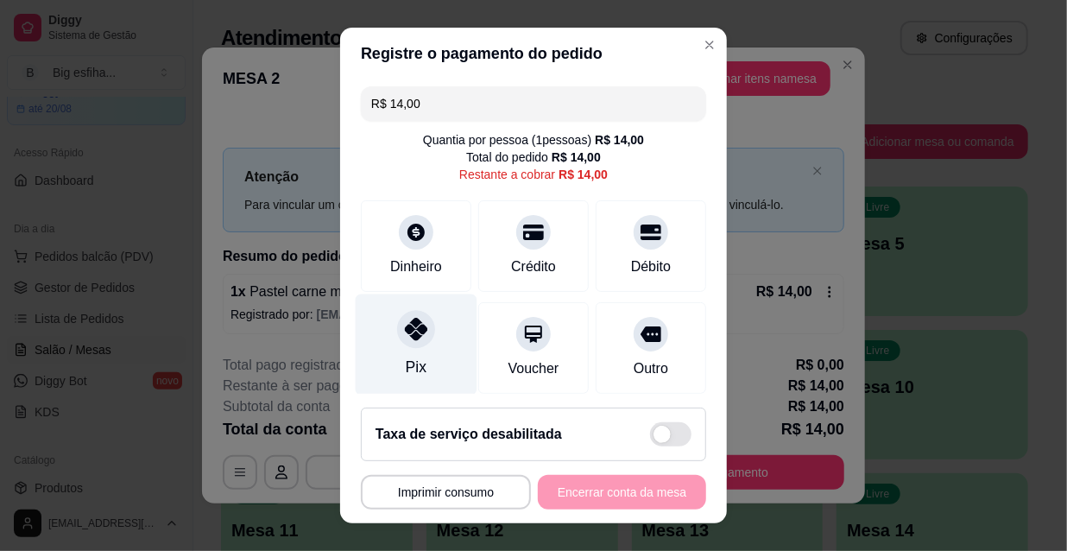
click at [397, 338] on div at bounding box center [416, 329] width 38 height 38
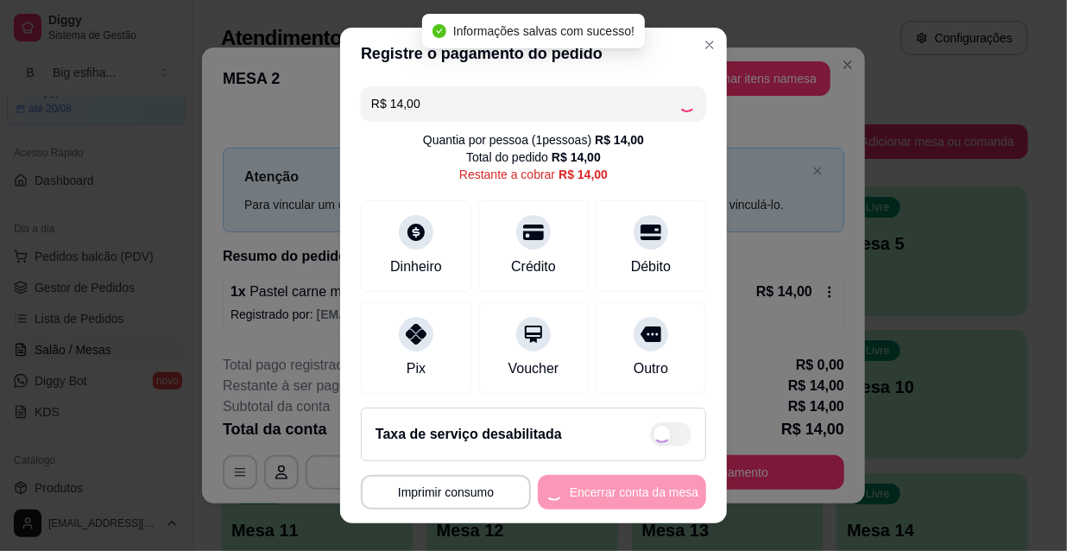
type input "R$ 0,00"
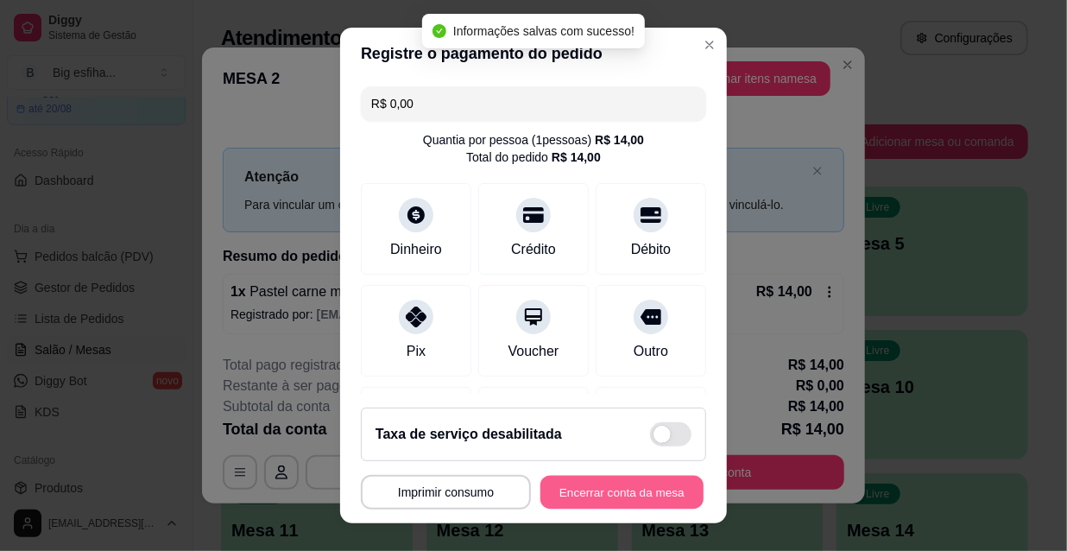
click at [604, 493] on button "Encerrar conta da mesa" at bounding box center [621, 493] width 163 height 34
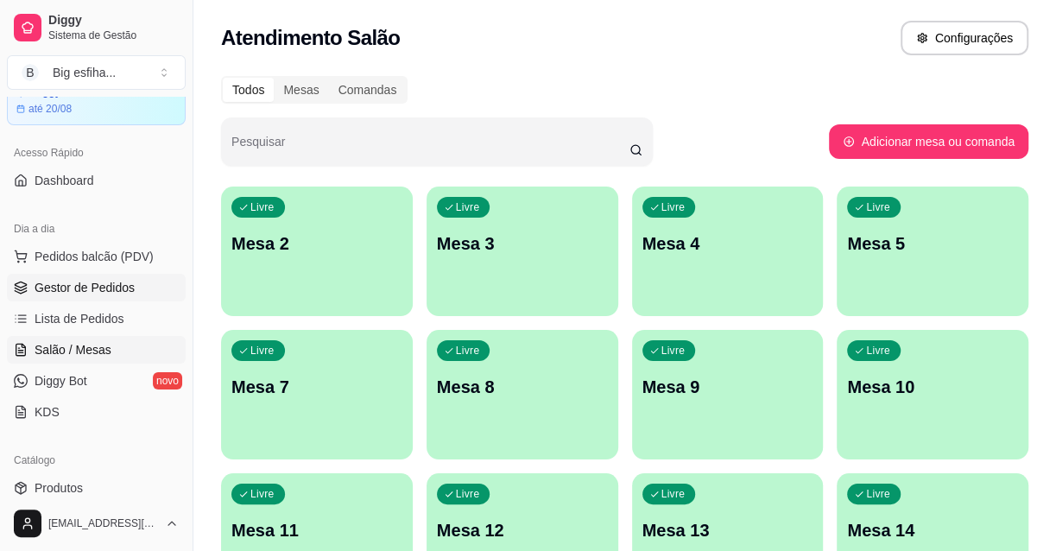
click at [112, 282] on span "Gestor de Pedidos" at bounding box center [85, 287] width 100 height 17
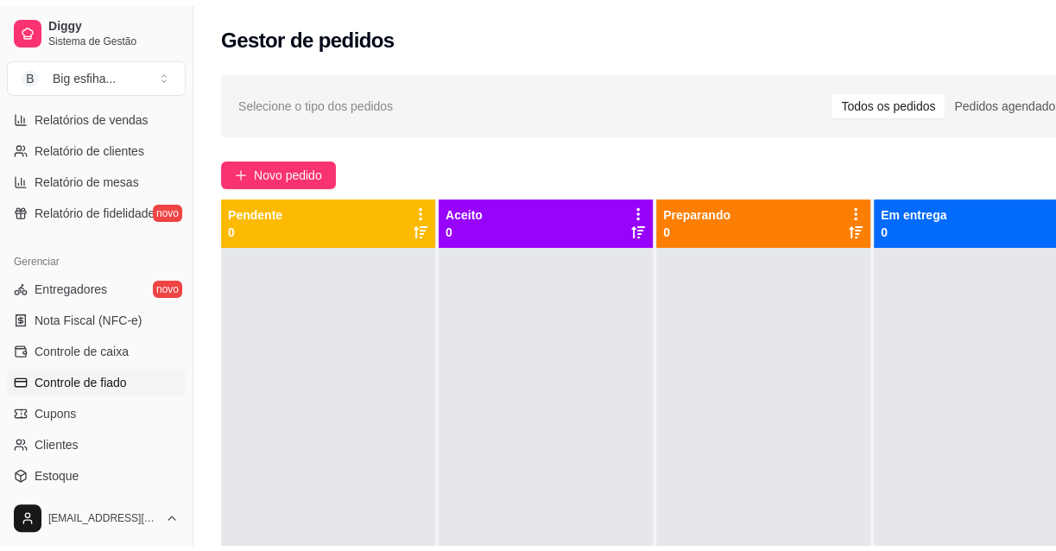
scroll to position [533, 0]
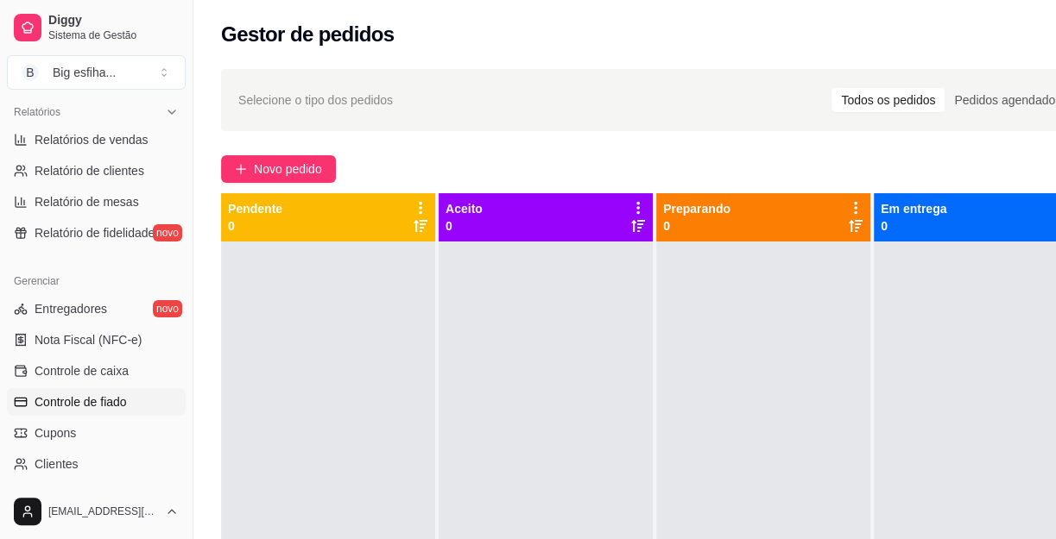
click at [142, 357] on link "Controle de caixa" at bounding box center [96, 371] width 179 height 28
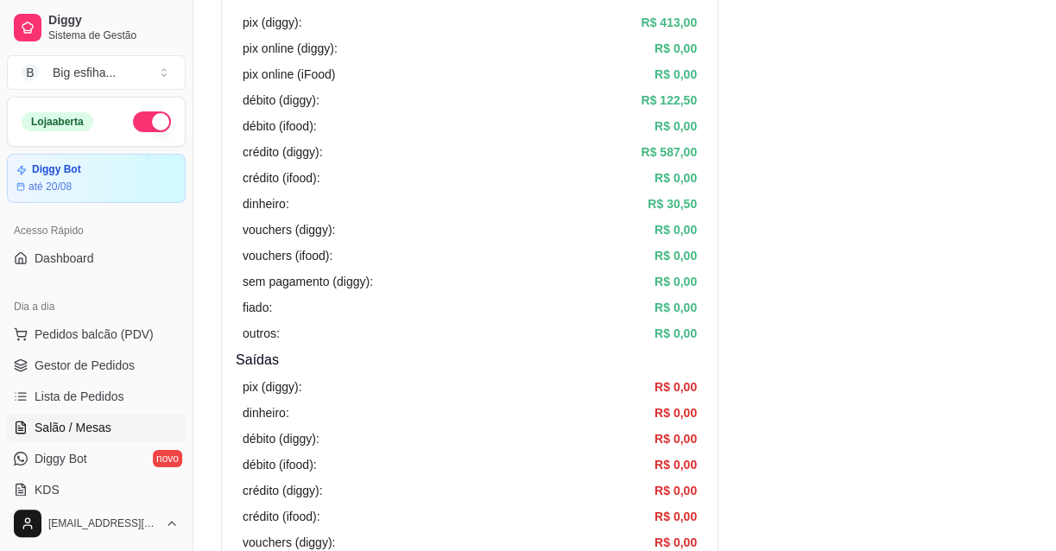
scroll to position [235, 0]
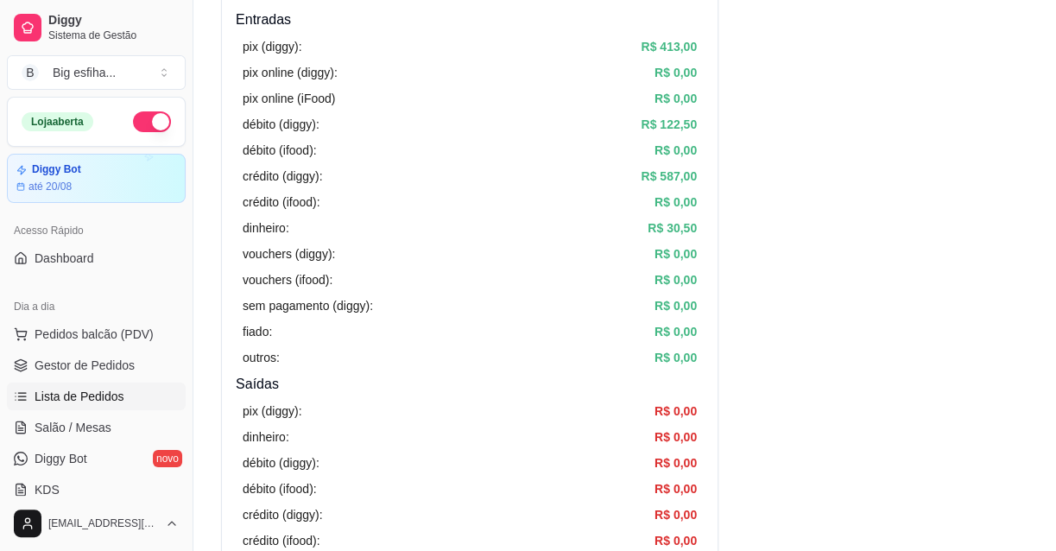
click at [58, 396] on span "Lista de Pedidos" at bounding box center [80, 396] width 90 height 17
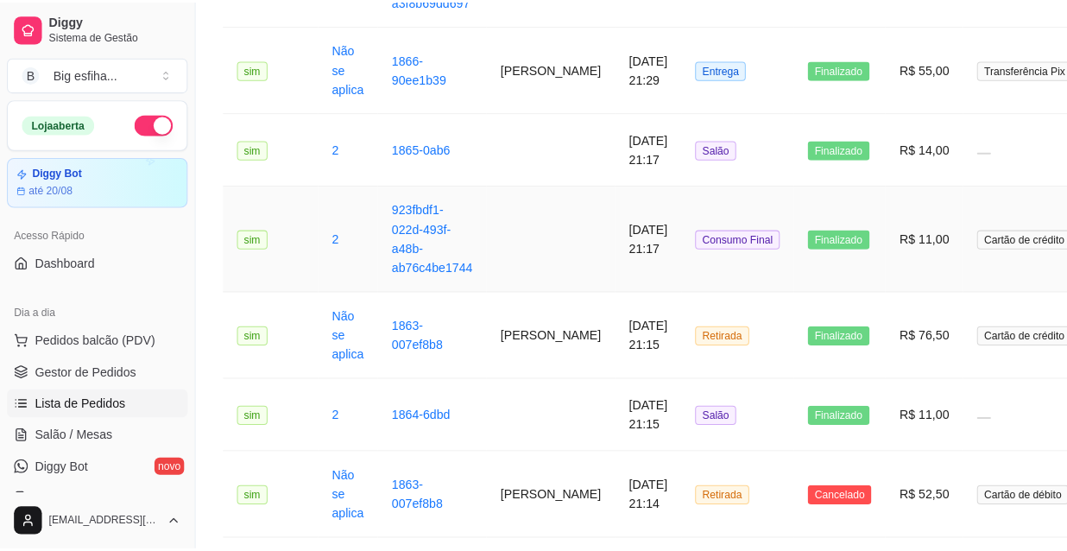
scroll to position [313, 0]
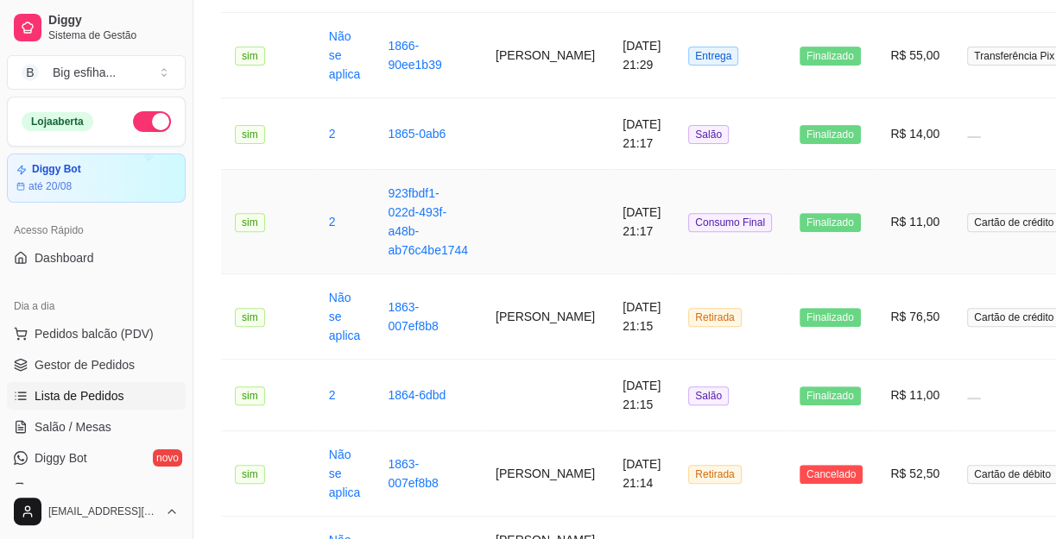
click at [876, 228] on td "R$ 11,00" at bounding box center [914, 222] width 77 height 104
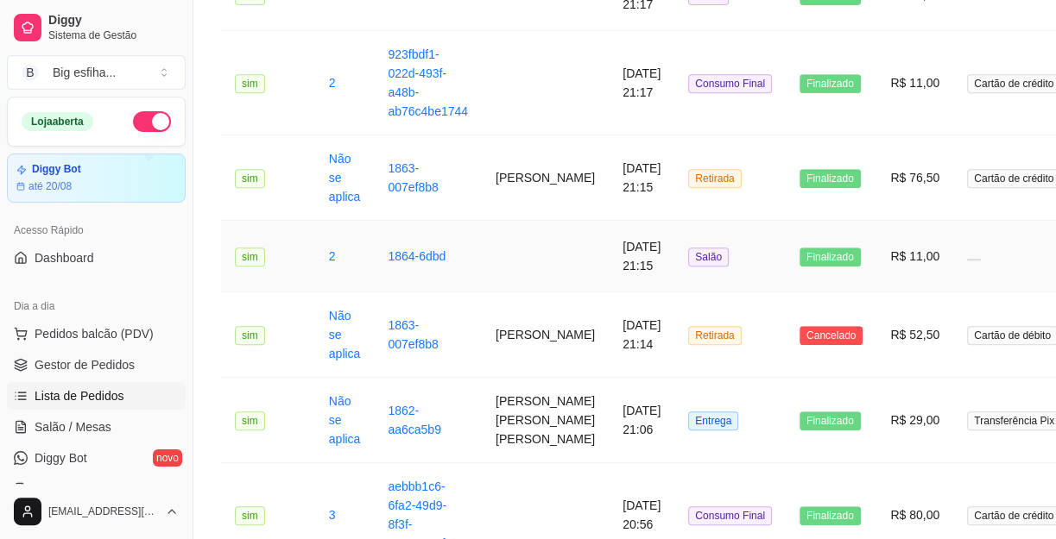
scroll to position [470, 0]
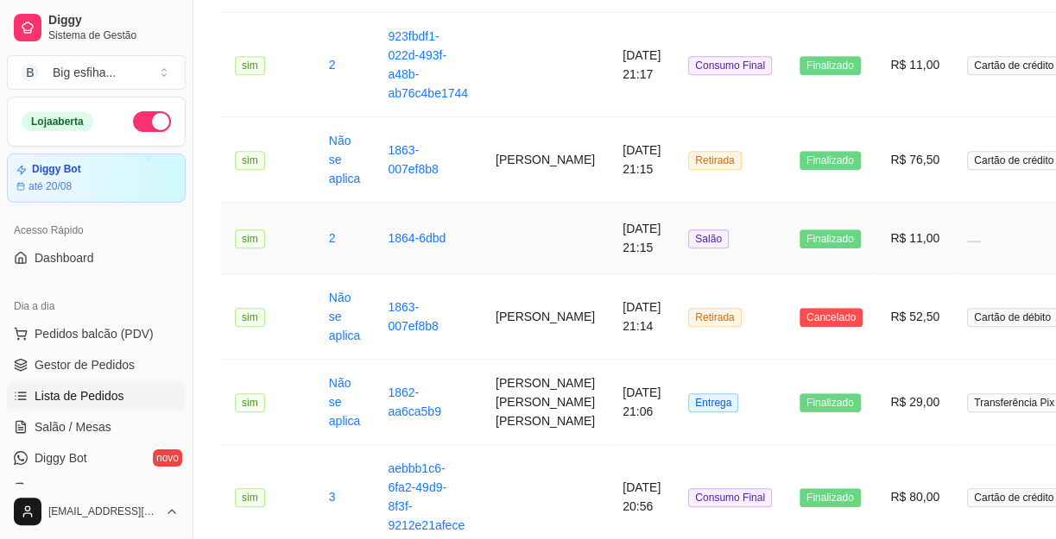
click at [688, 230] on span "Salão" at bounding box center [708, 239] width 41 height 19
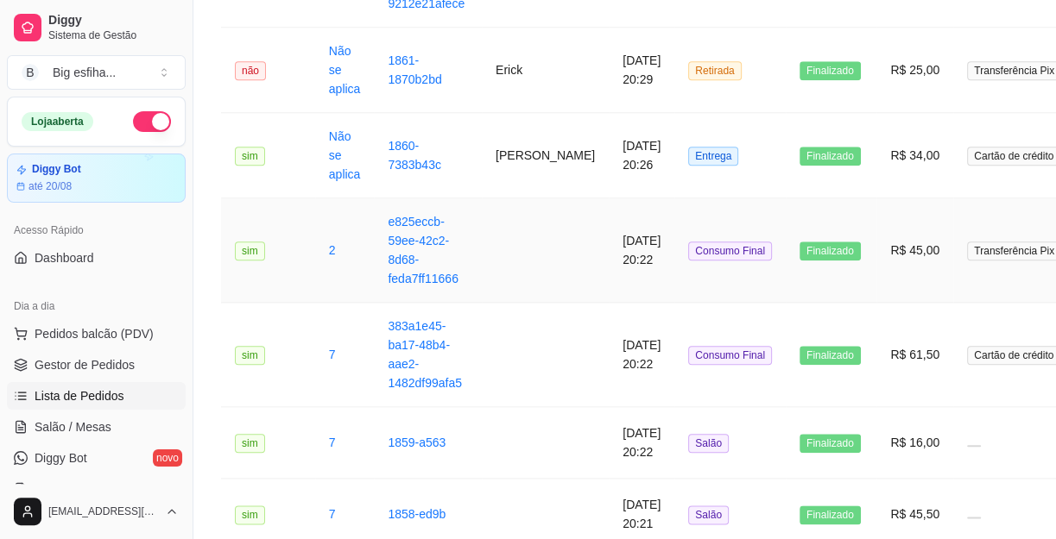
scroll to position [1019, 0]
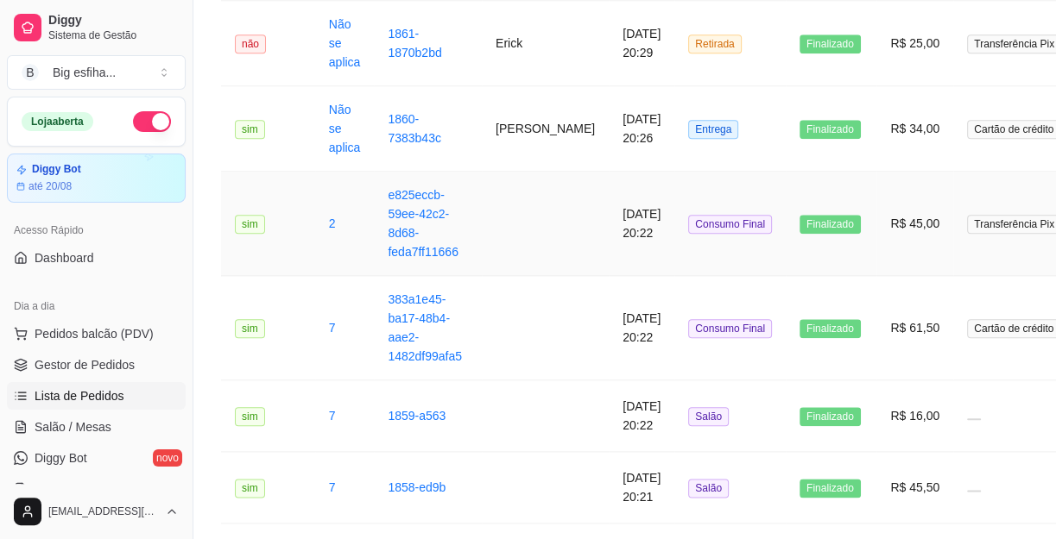
click at [734, 264] on td "Consumo Final" at bounding box center [729, 224] width 111 height 104
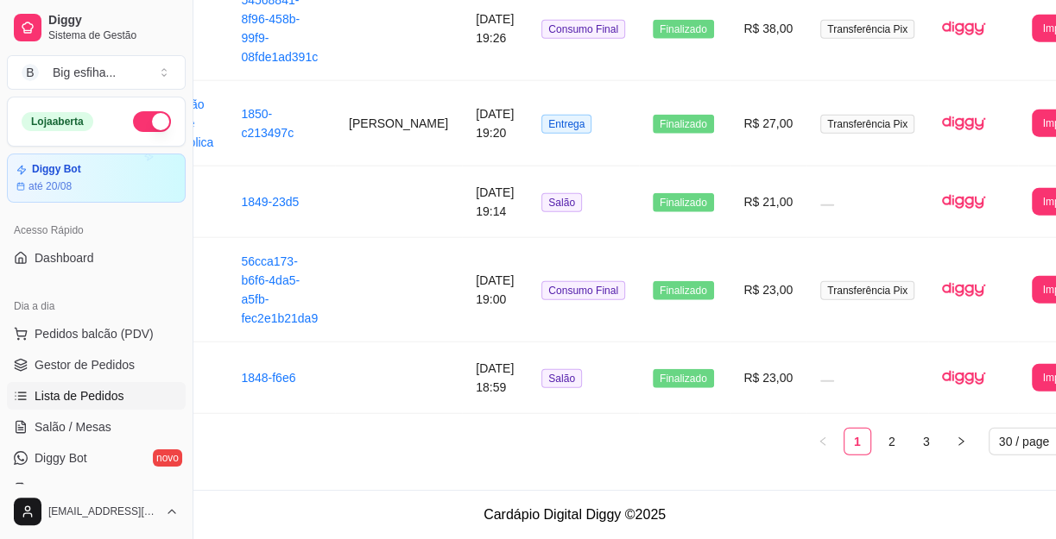
scroll to position [2425, 158]
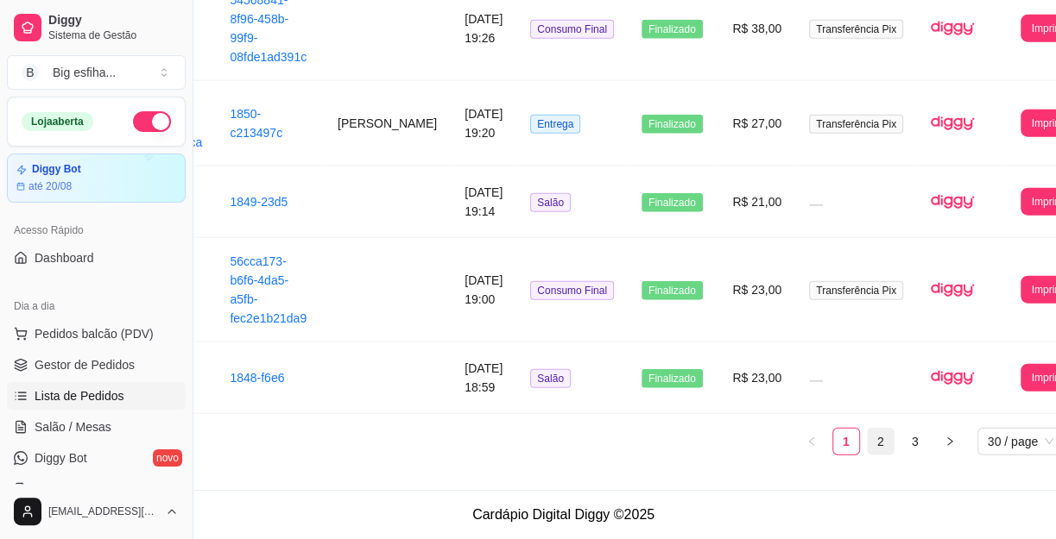
click at [867, 435] on link "2" at bounding box center [880, 442] width 26 height 26
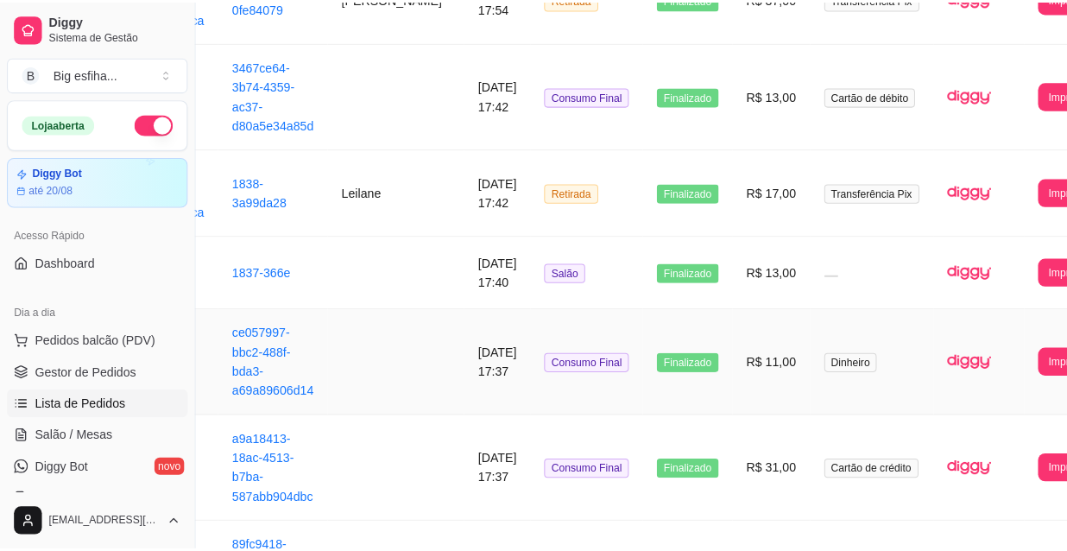
scroll to position [1286, 158]
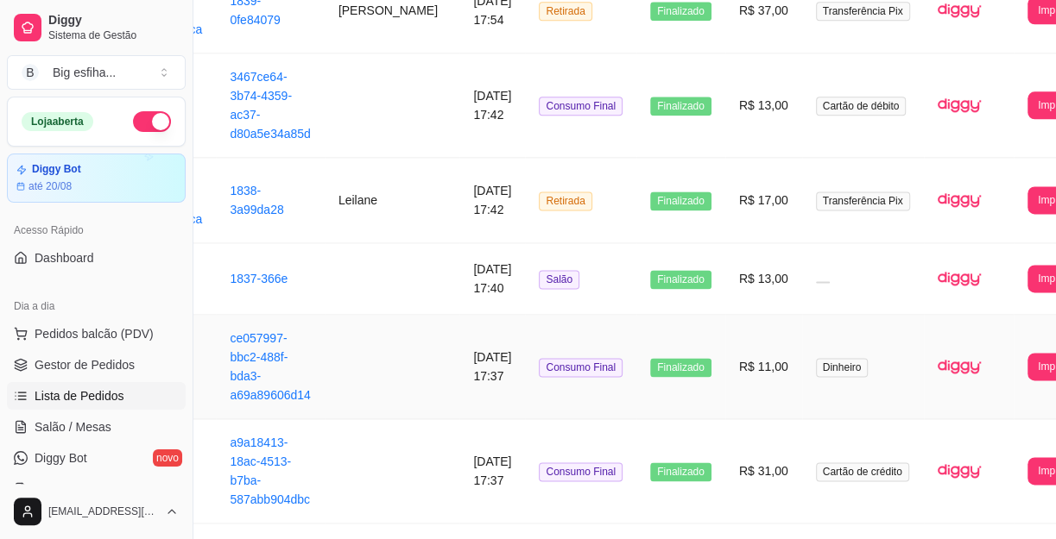
click at [725, 383] on td "R$ 11,00" at bounding box center [763, 367] width 77 height 104
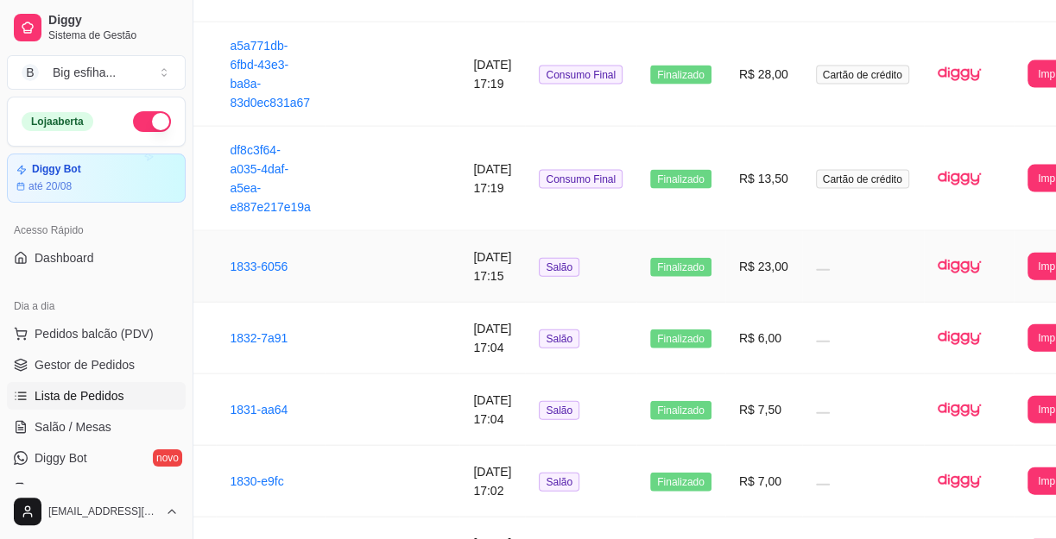
scroll to position [2384, 158]
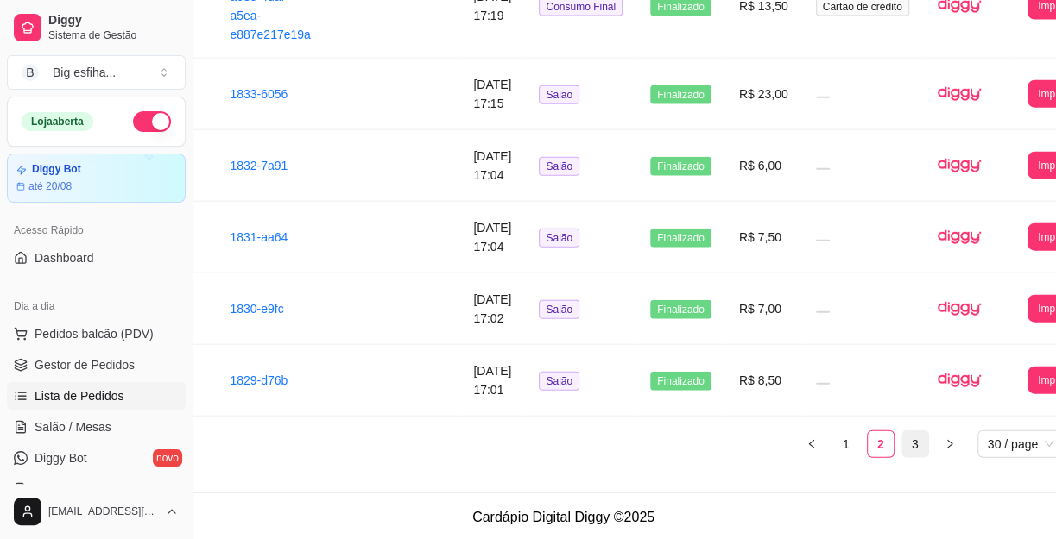
click at [911, 439] on link "3" at bounding box center [915, 445] width 26 height 26
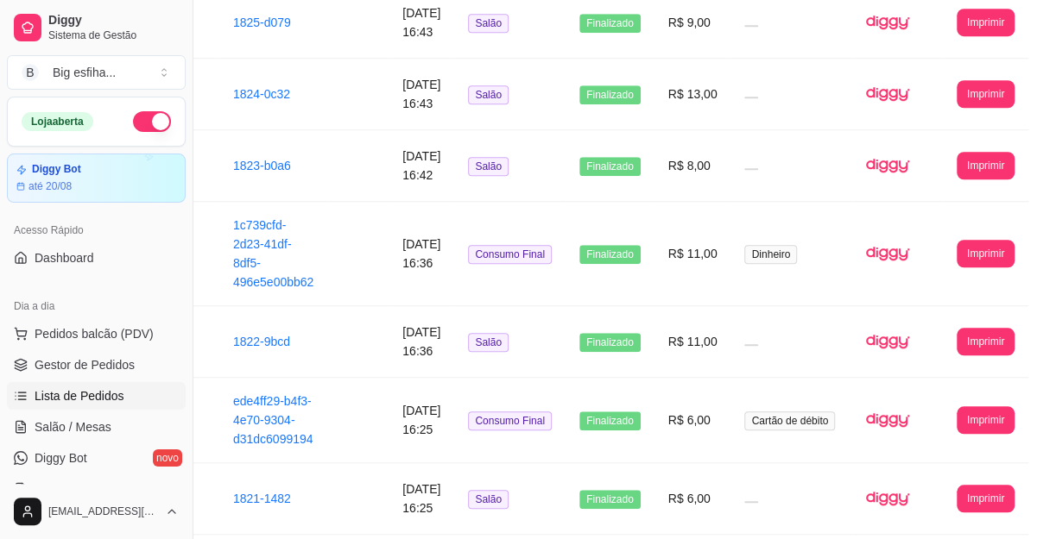
scroll to position [757, 158]
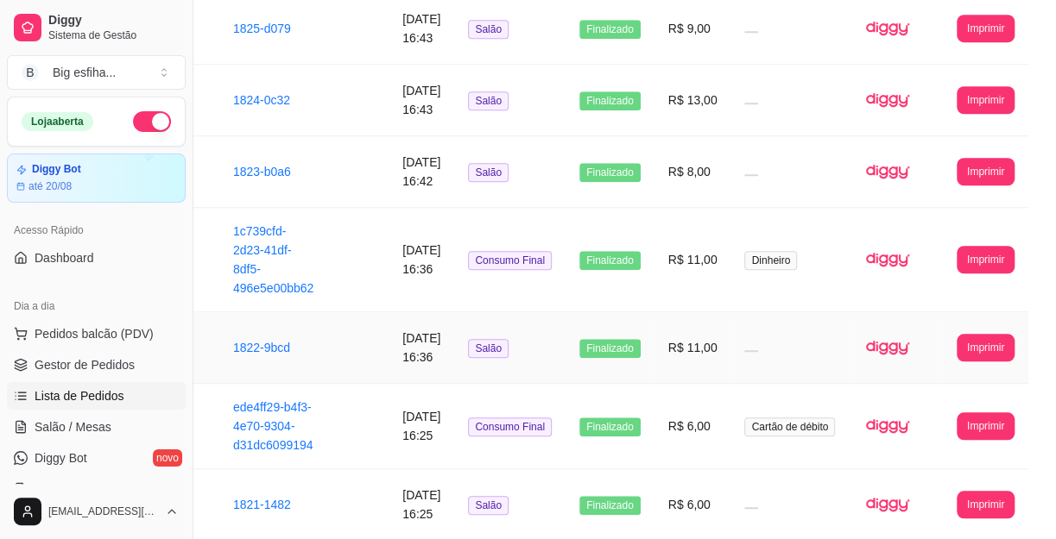
click at [634, 356] on td "Finalizado" at bounding box center [609, 348] width 89 height 72
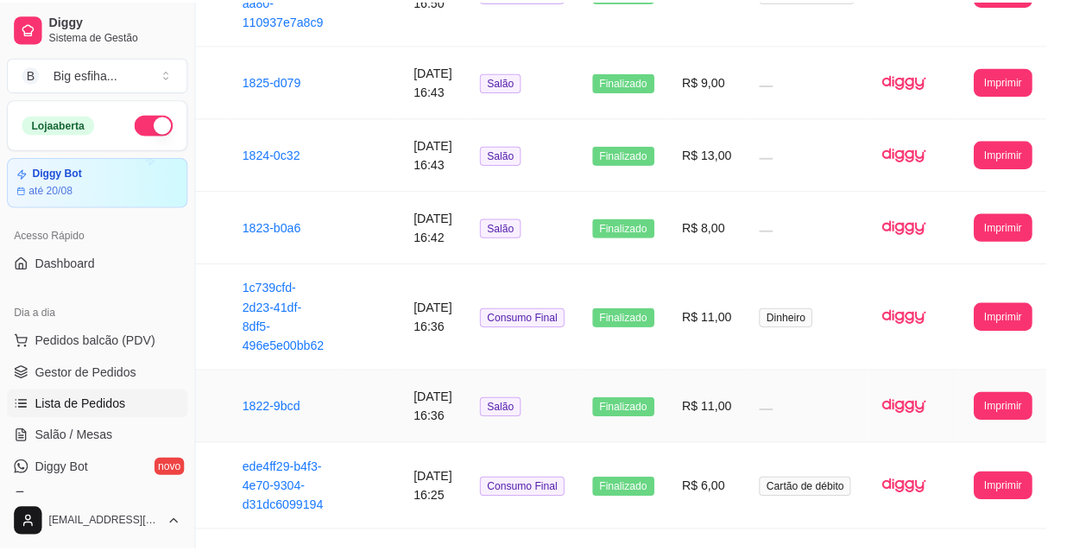
scroll to position [678, 147]
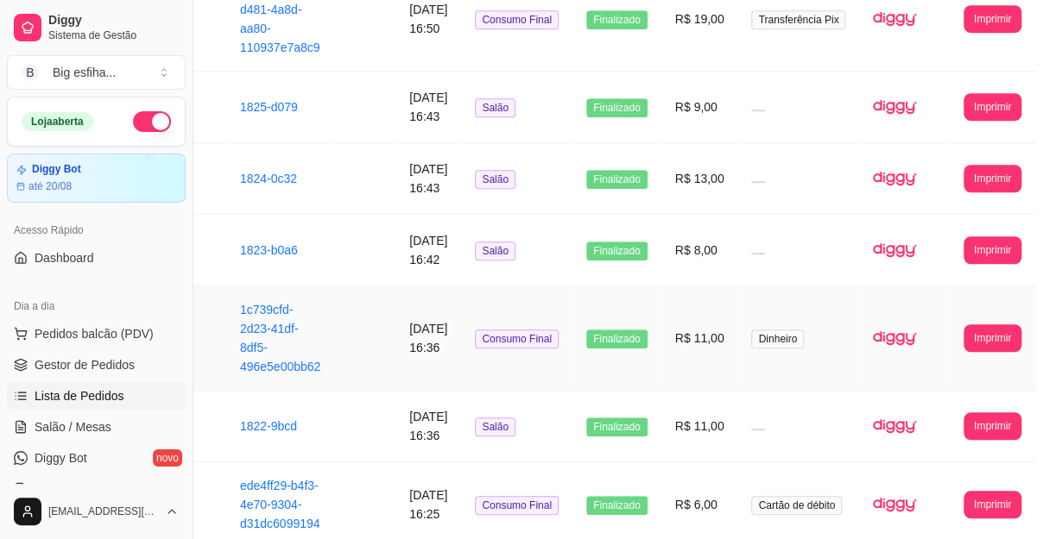
click at [735, 349] on td "R$ 11,00" at bounding box center [699, 339] width 77 height 104
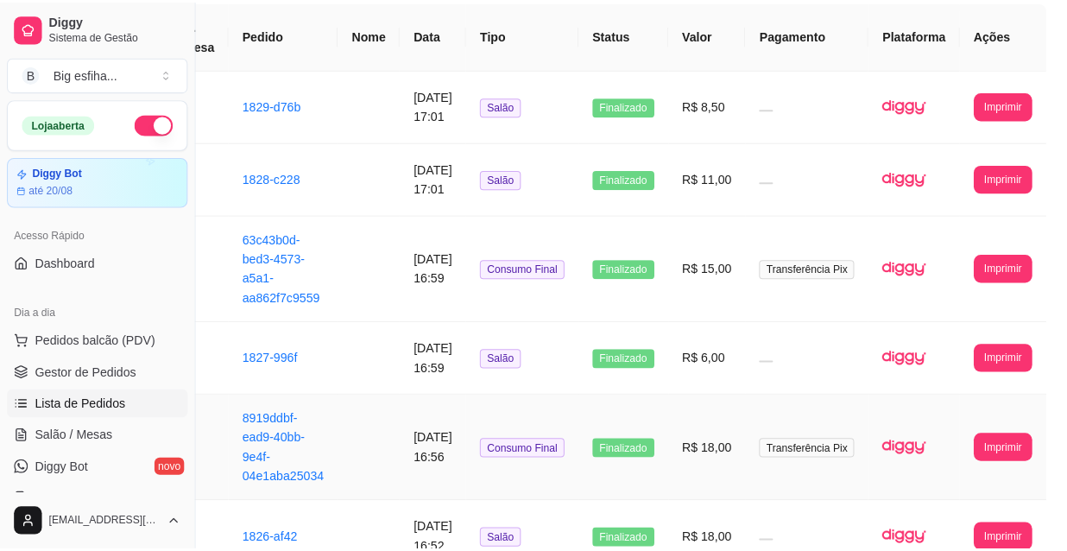
scroll to position [129, 147]
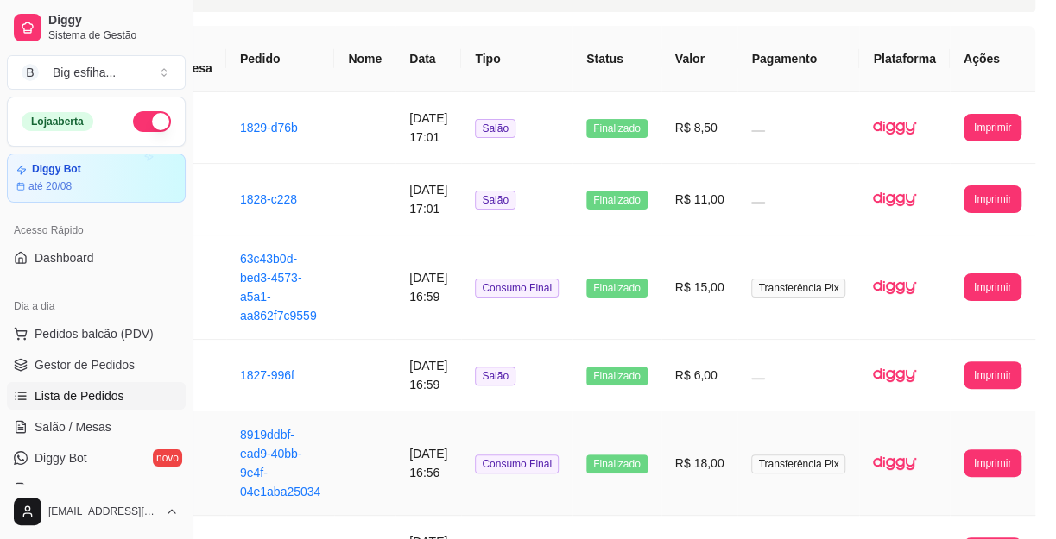
click at [737, 455] on td "R$ 18,00" at bounding box center [699, 464] width 77 height 104
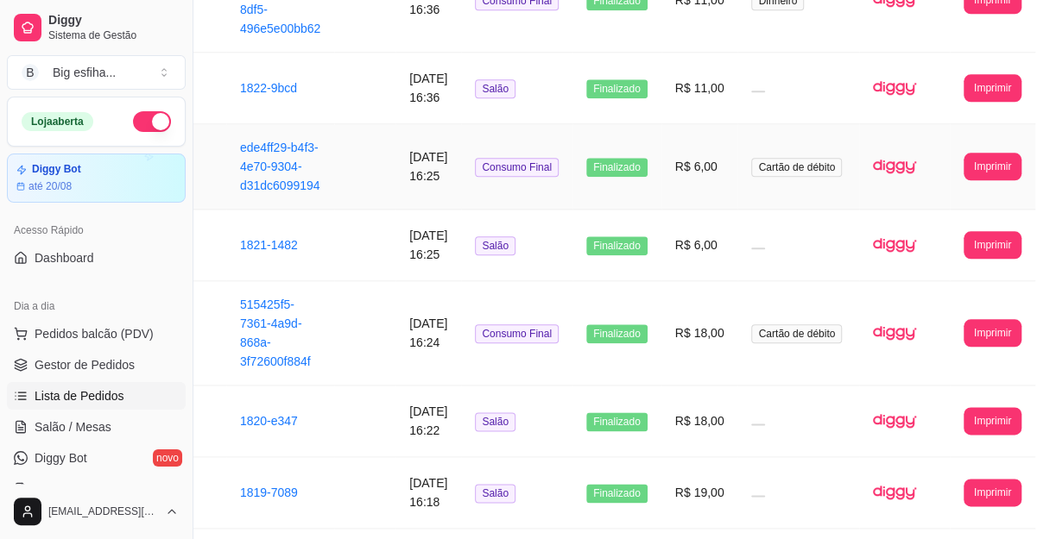
scroll to position [1220, 147]
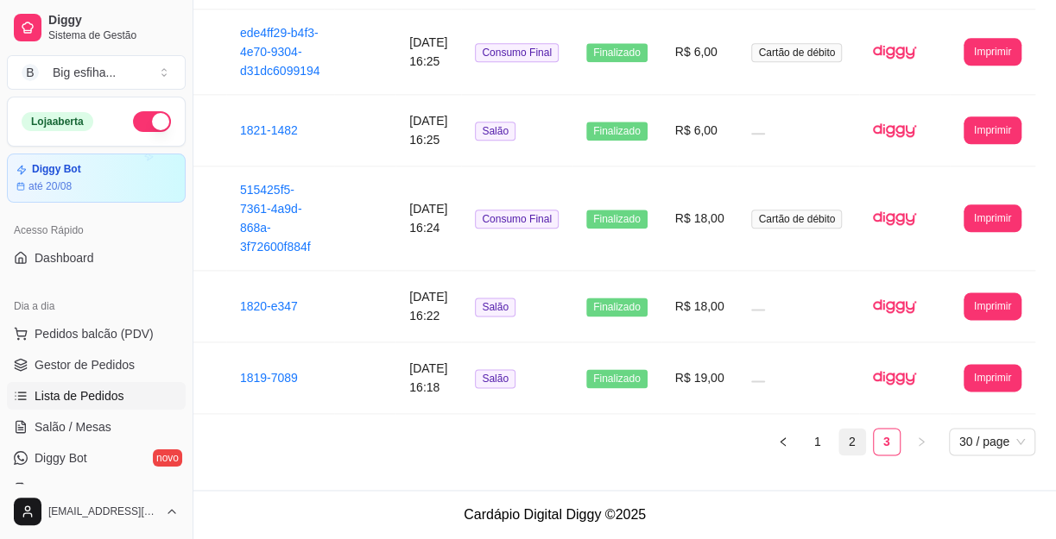
click at [862, 440] on link "2" at bounding box center [852, 442] width 26 height 26
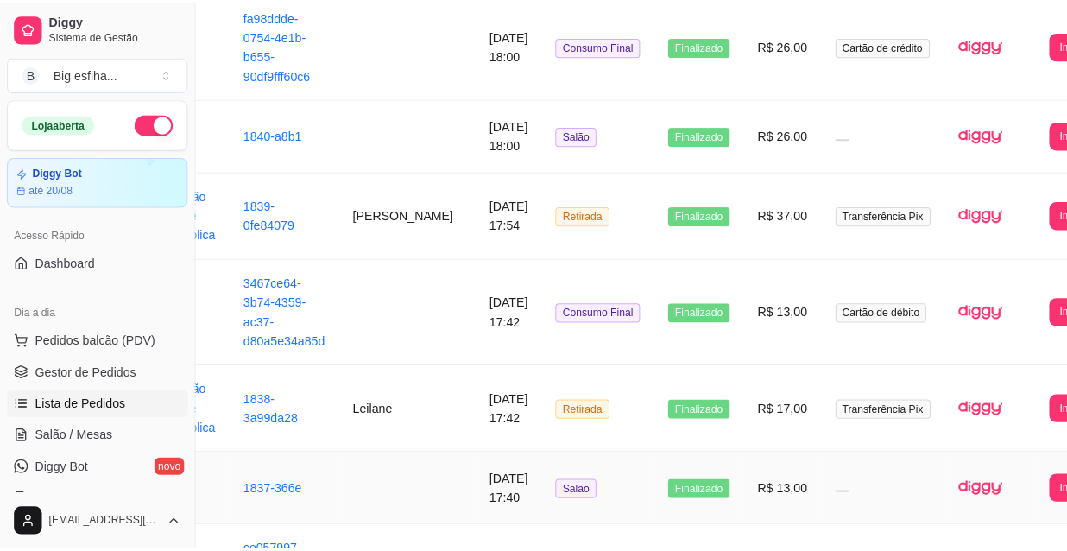
scroll to position [1129, 147]
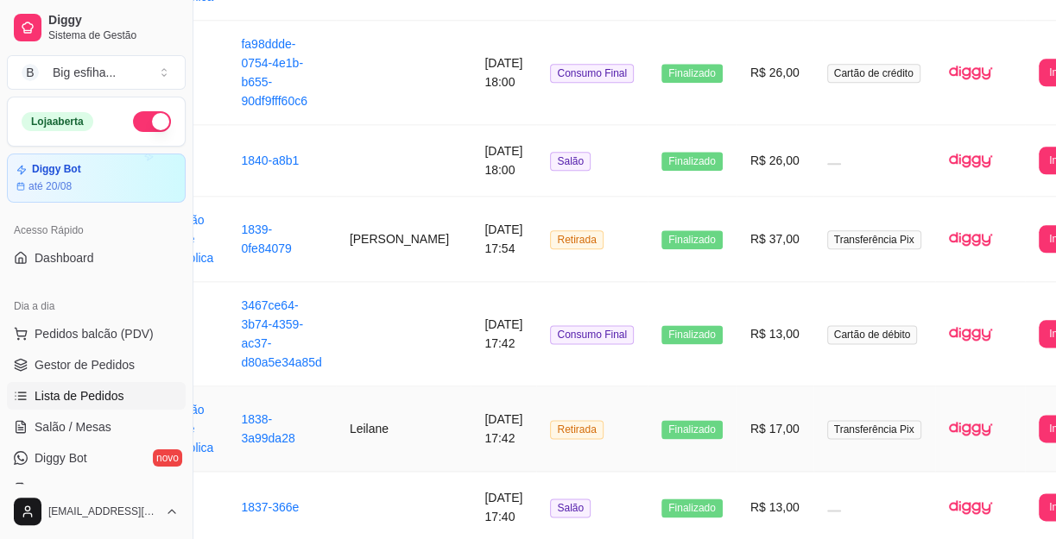
click at [661, 420] on span "Finalizado" at bounding box center [691, 429] width 61 height 19
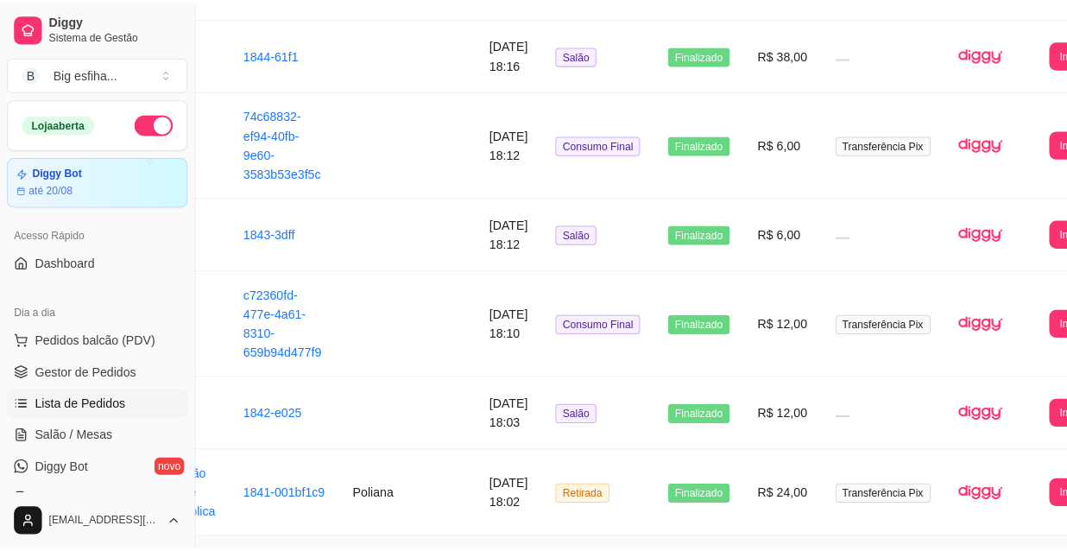
scroll to position [579, 147]
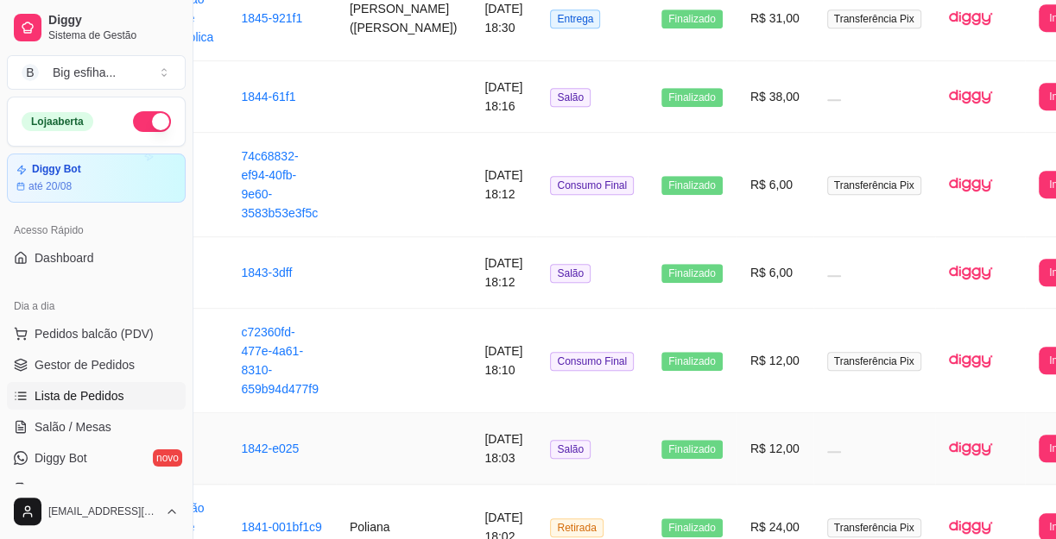
click at [665, 440] on span "Finalizado" at bounding box center [691, 449] width 61 height 19
click at [769, 350] on td "R$ 12,00" at bounding box center [774, 361] width 77 height 104
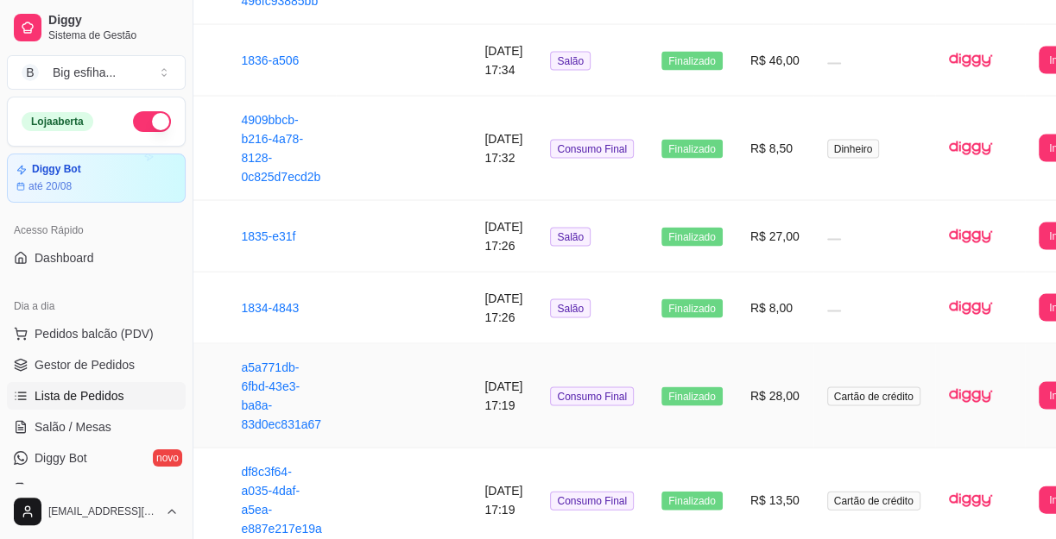
scroll to position [2384, 147]
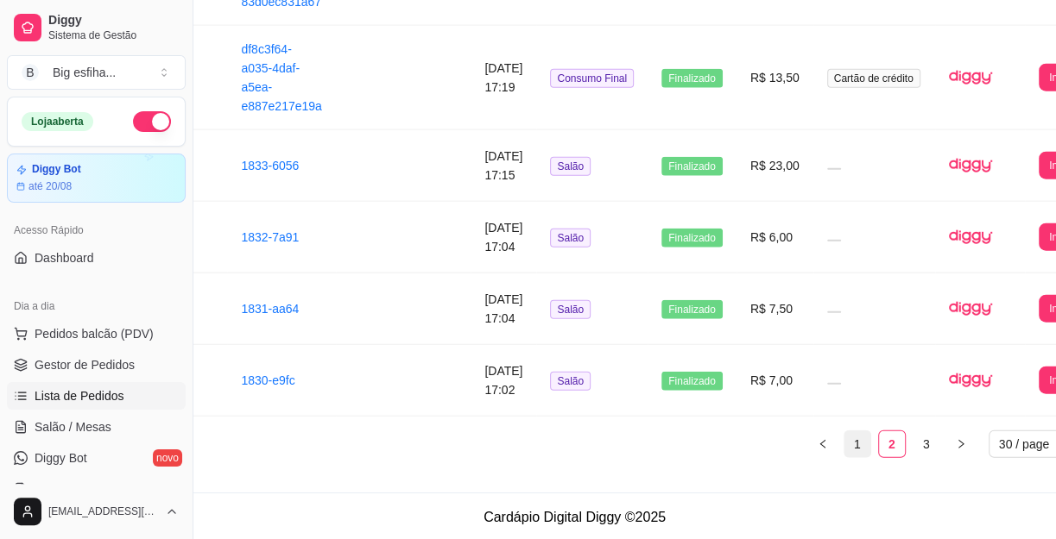
click at [855, 444] on link "1" at bounding box center [857, 445] width 26 height 26
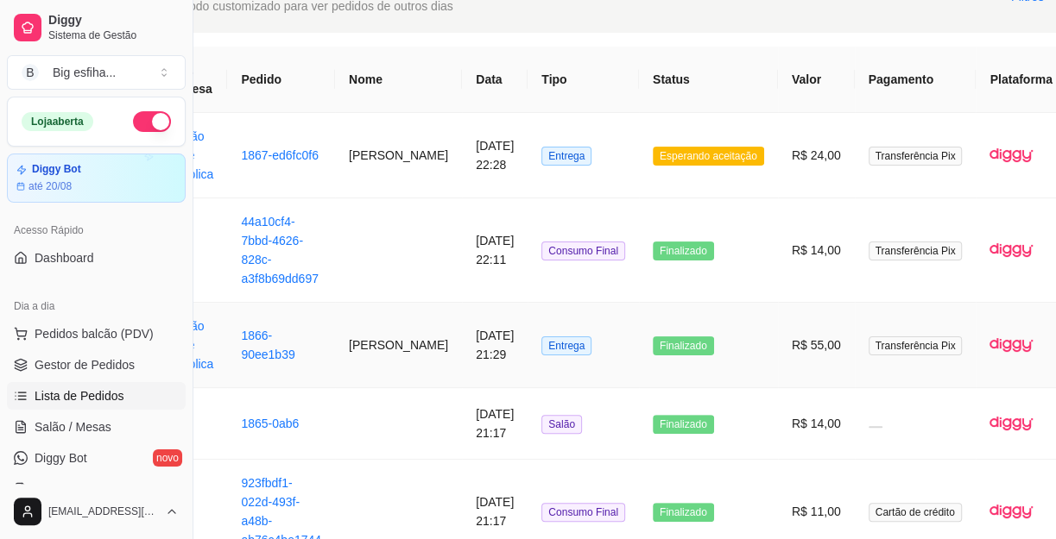
scroll to position [0, 147]
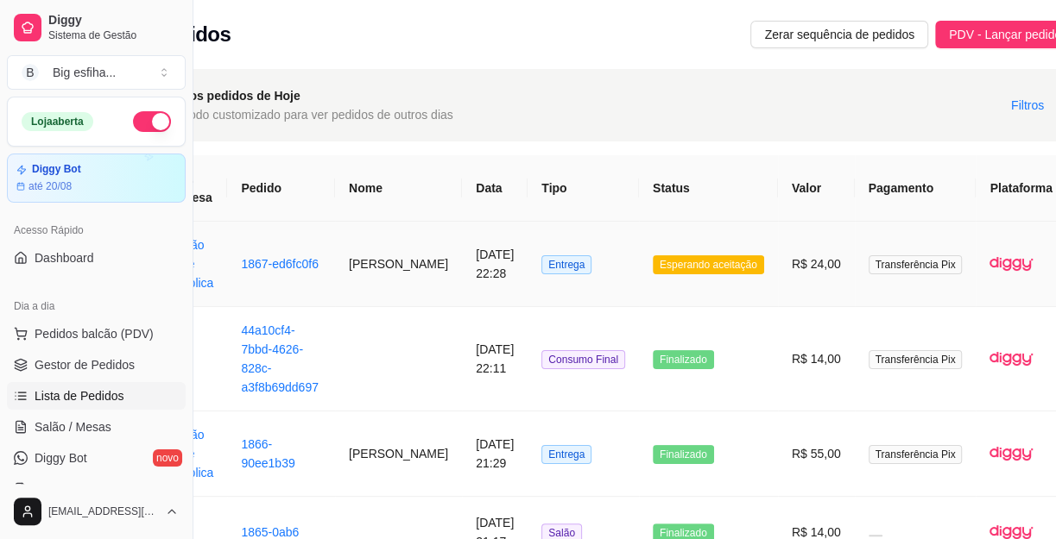
click at [778, 267] on td "R$ 24,00" at bounding box center [816, 264] width 77 height 85
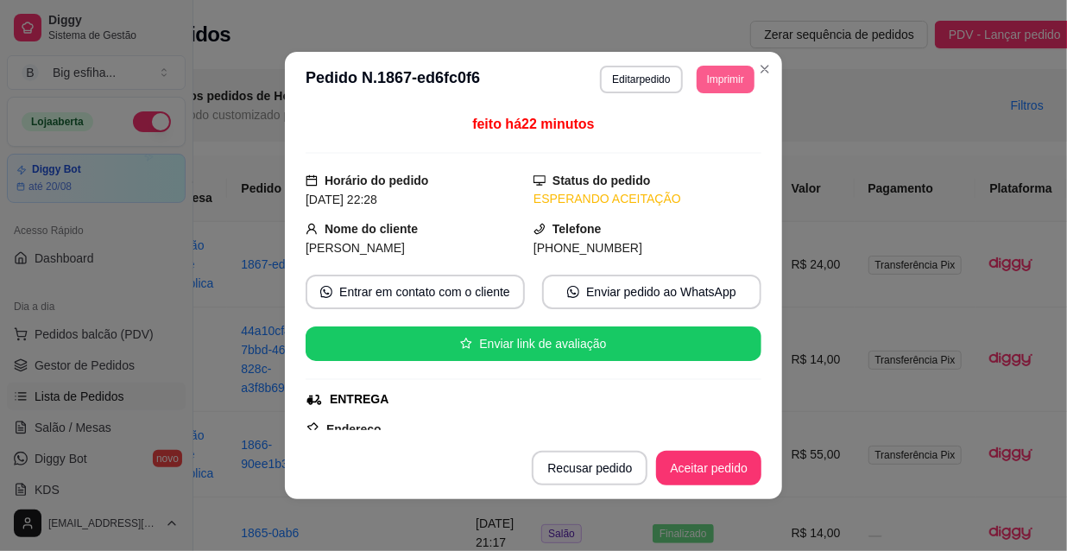
click at [741, 69] on button "Imprimir" at bounding box center [726, 80] width 58 height 28
click at [697, 129] on button "IMPRESSORA" at bounding box center [703, 132] width 100 height 22
click at [716, 463] on button "Aceitar pedido" at bounding box center [709, 468] width 102 height 34
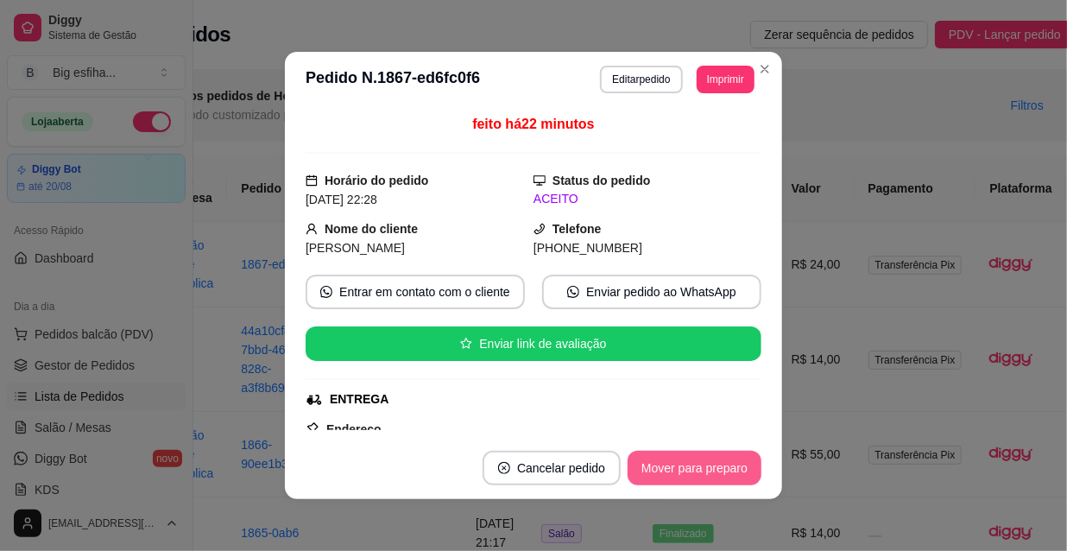
click at [716, 463] on button "Mover para preparo" at bounding box center [694, 468] width 134 height 35
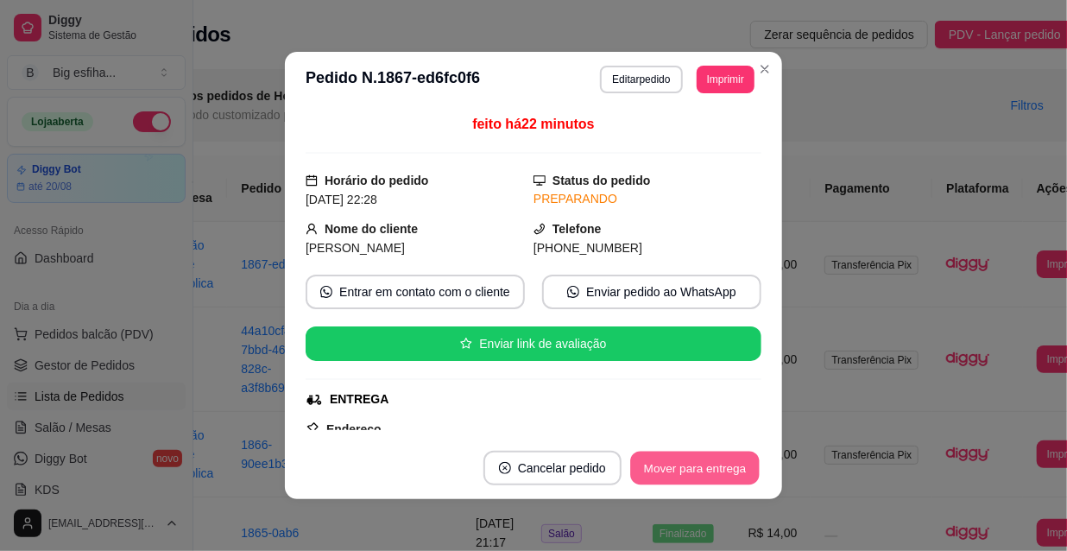
click at [735, 458] on button "Mover para entrega" at bounding box center [694, 468] width 129 height 34
click at [728, 470] on button "Mover para finalizado" at bounding box center [689, 468] width 143 height 35
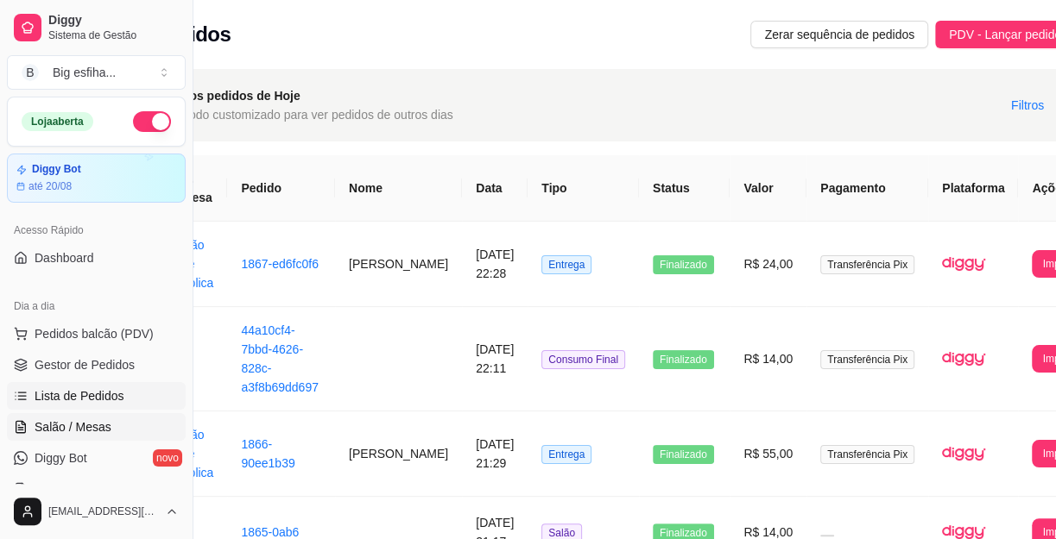
click at [94, 415] on link "Salão / Mesas" at bounding box center [96, 427] width 179 height 28
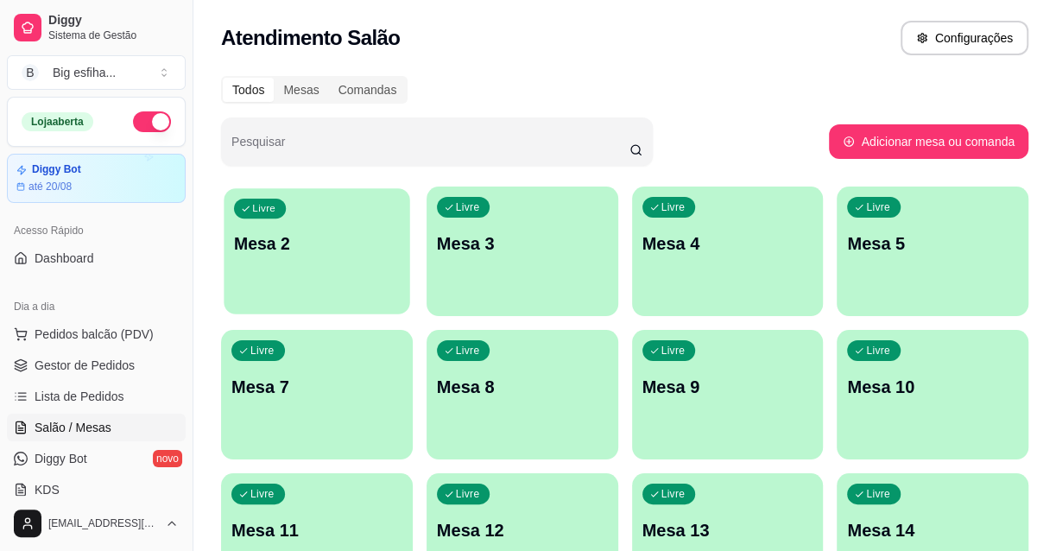
click at [354, 292] on div "Livre Mesa 2" at bounding box center [317, 240] width 186 height 105
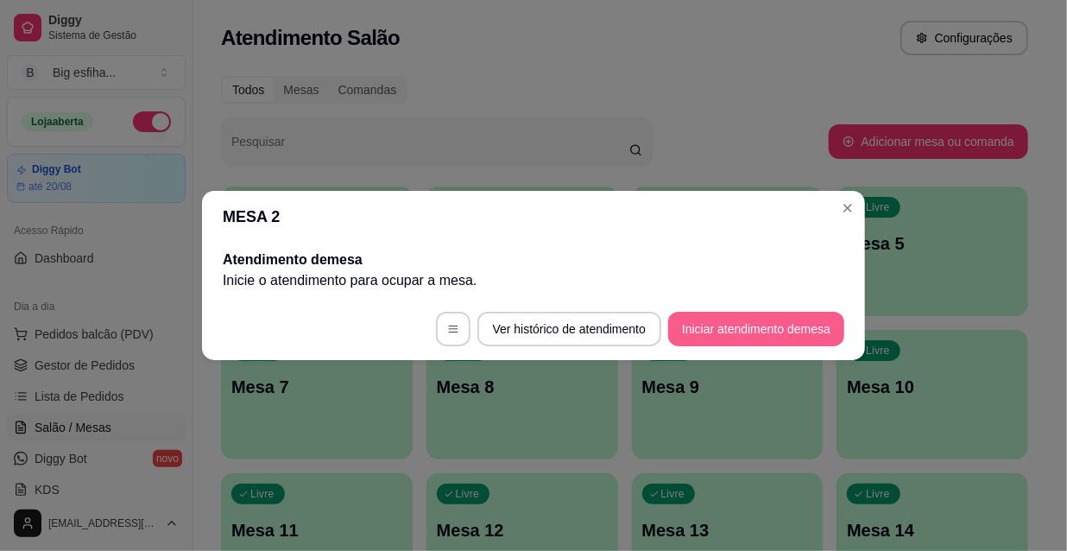
click at [684, 330] on button "Iniciar atendimento de mesa" at bounding box center [756, 329] width 176 height 35
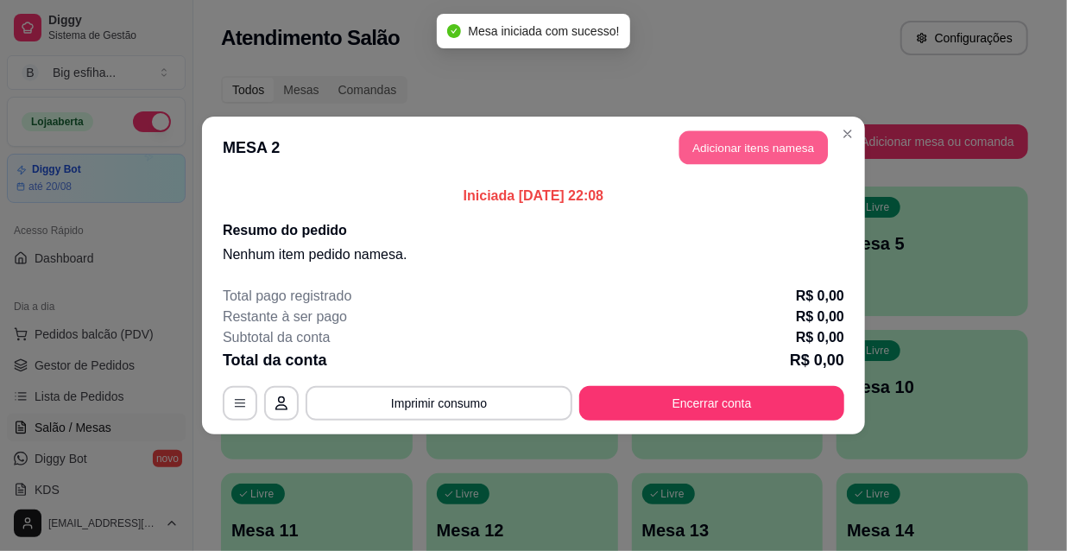
click at [736, 155] on button "Adicionar itens na mesa" at bounding box center [753, 148] width 148 height 34
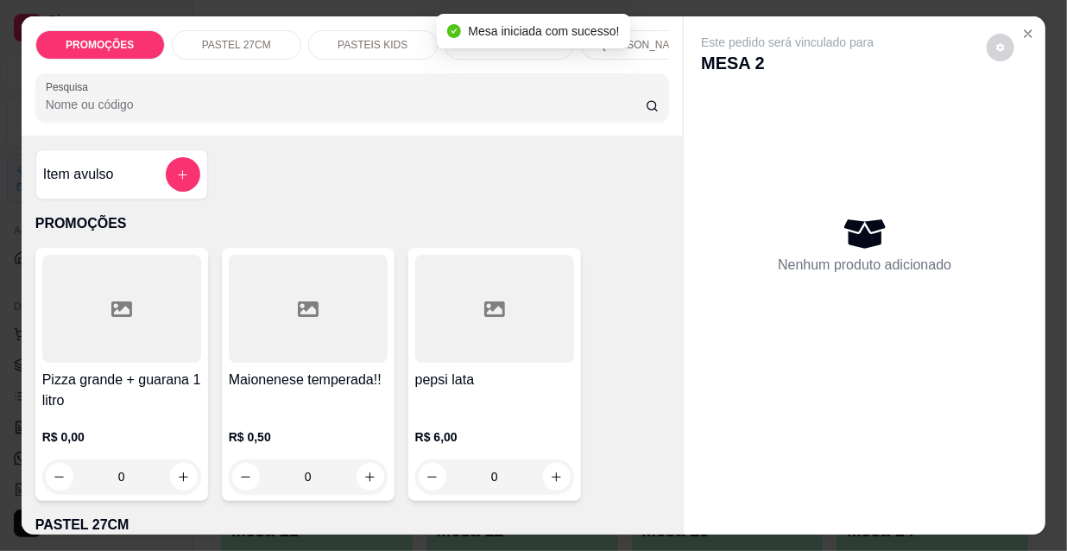
click at [128, 384] on h4 "Pizza grande + guarana 1 litro" at bounding box center [121, 389] width 159 height 41
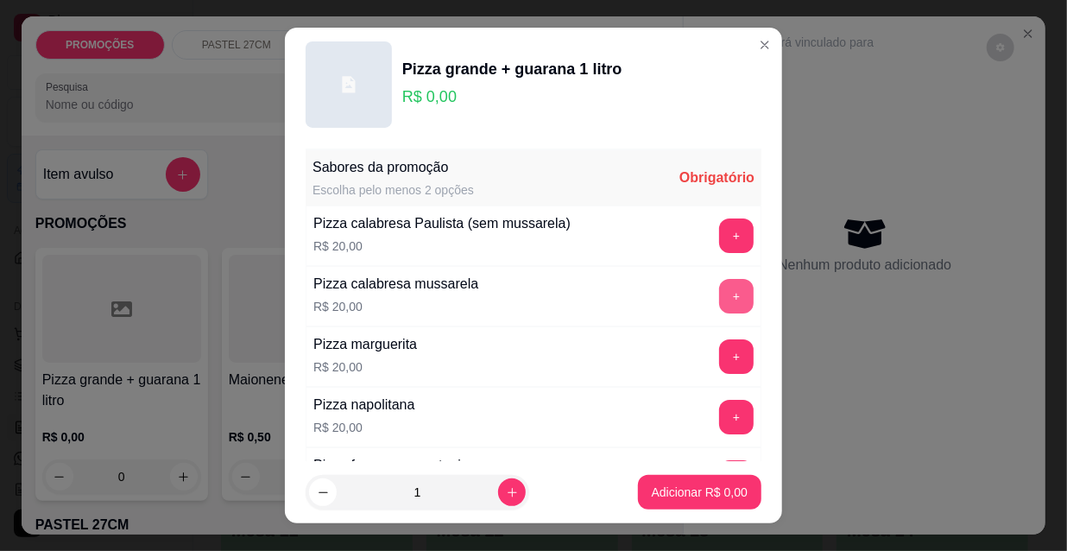
click at [719, 292] on button "+" at bounding box center [736, 296] width 35 height 35
click at [720, 292] on button "+" at bounding box center [737, 297] width 34 height 34
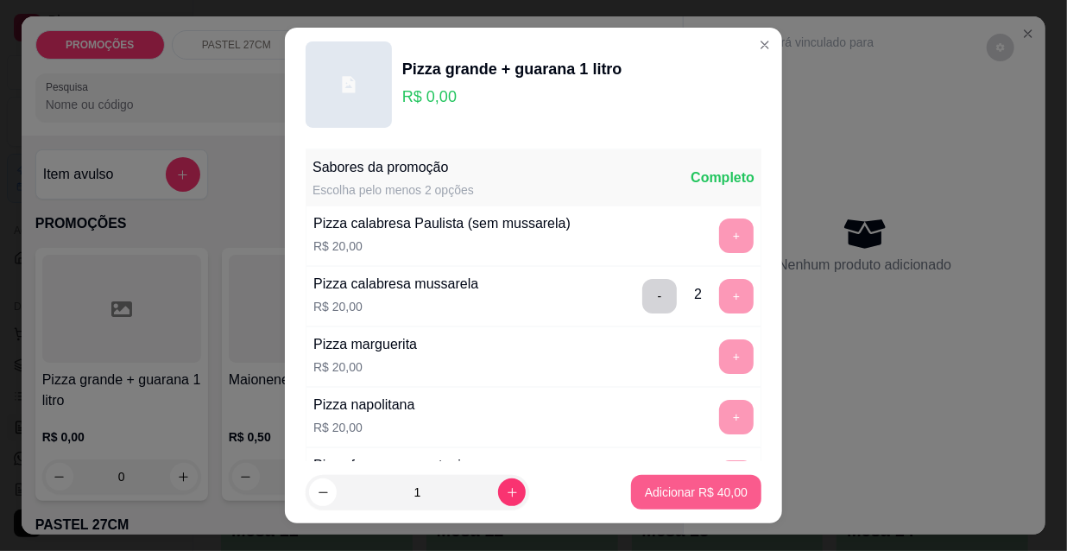
click at [672, 482] on button "Adicionar R$ 40,00" at bounding box center [696, 492] width 130 height 35
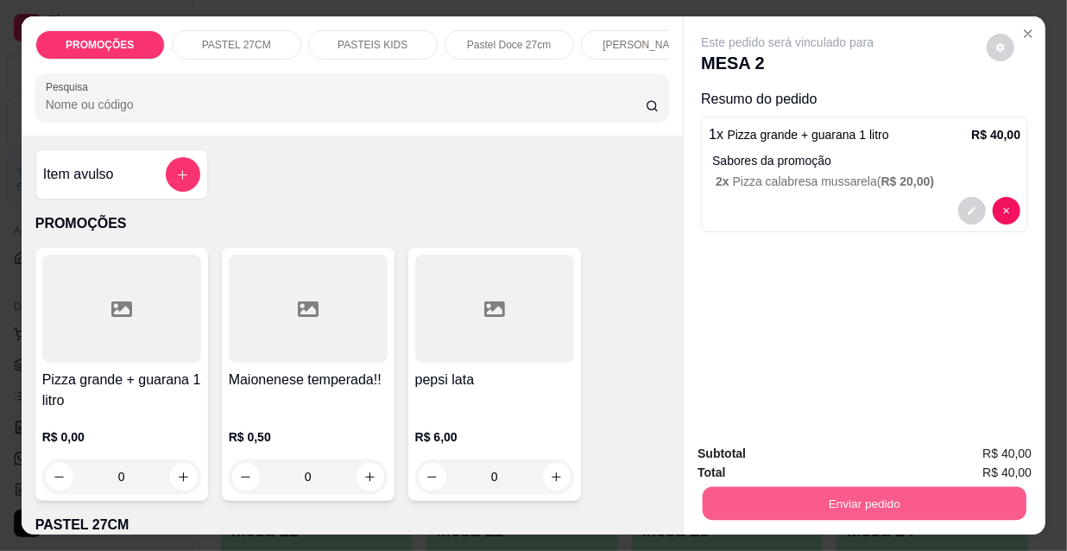
click at [832, 493] on button "Enviar pedido" at bounding box center [865, 503] width 324 height 34
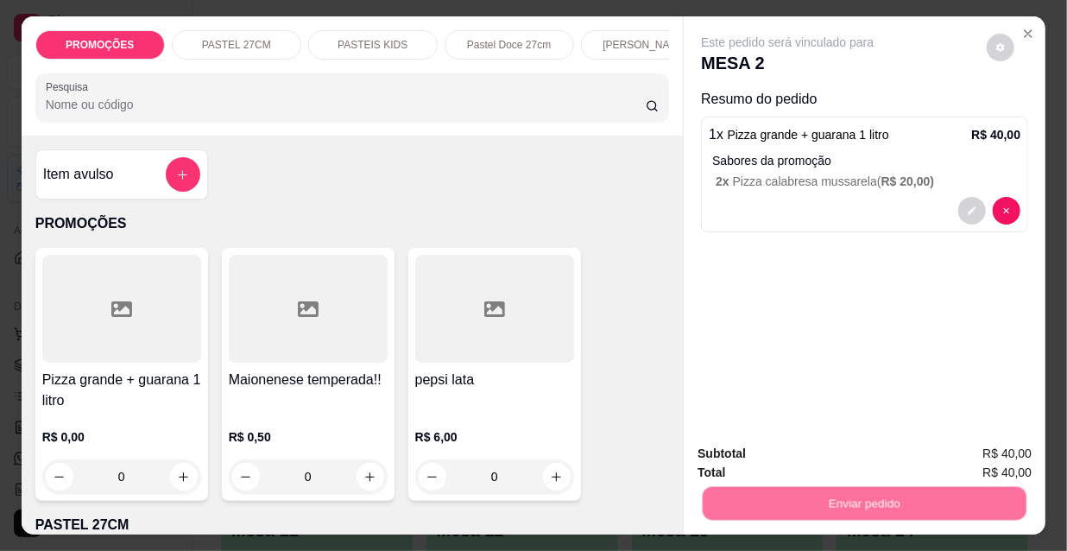
click at [793, 443] on button "Não registrar e enviar pedido" at bounding box center [809, 454] width 174 height 32
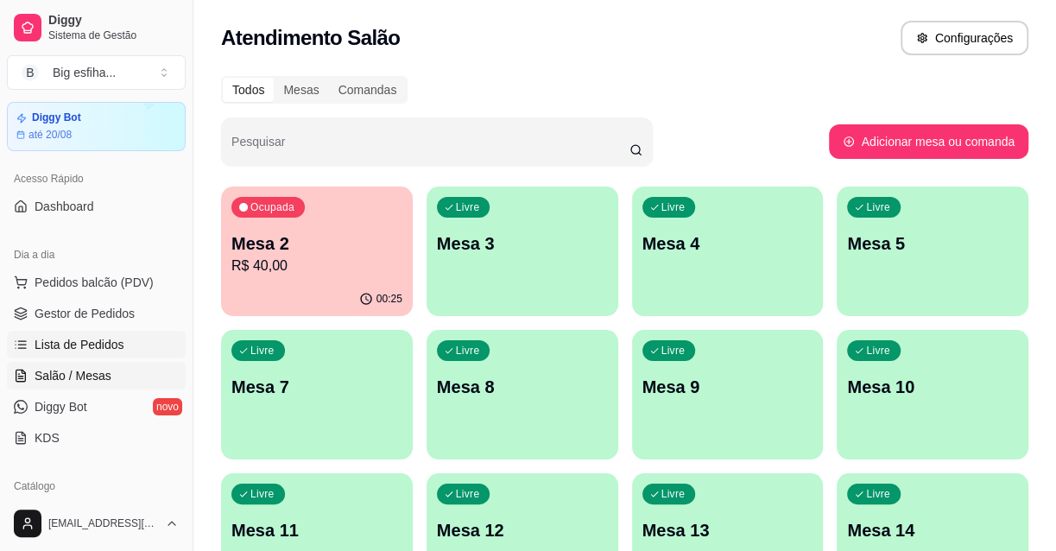
scroll to position [156, 0]
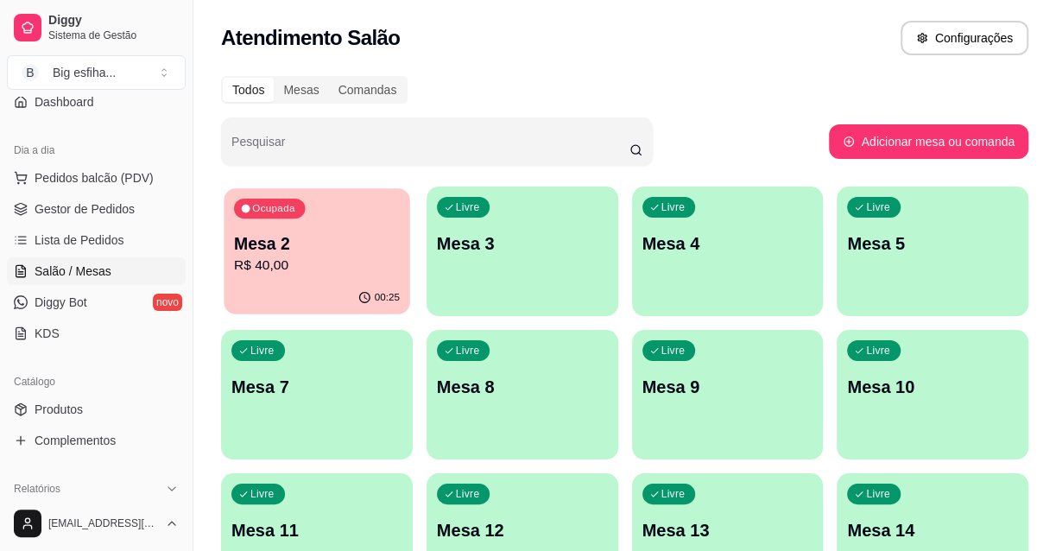
click at [259, 242] on p "Mesa 2" at bounding box center [317, 243] width 166 height 23
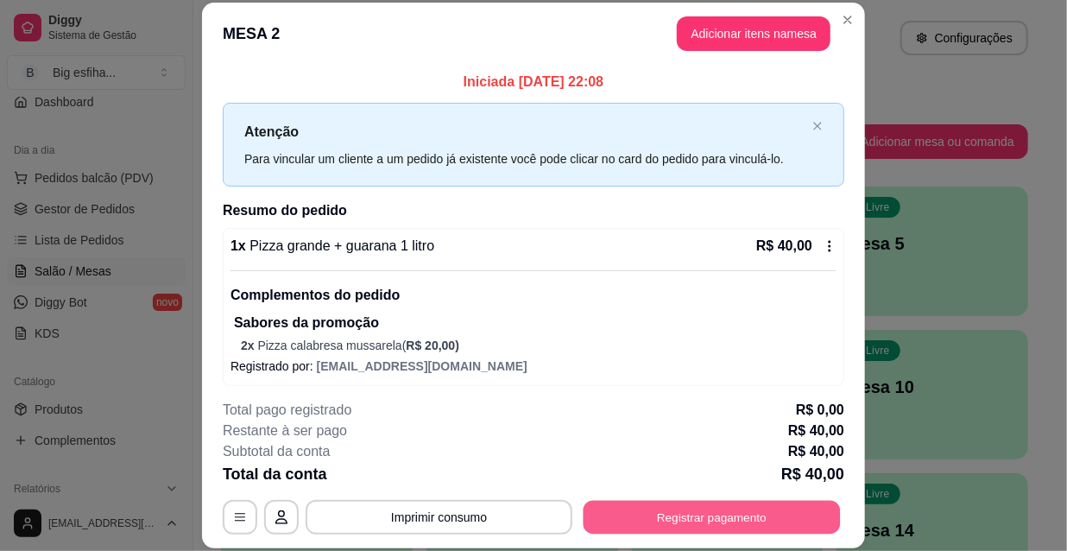
click at [777, 504] on button "Registrar pagamento" at bounding box center [711, 517] width 257 height 34
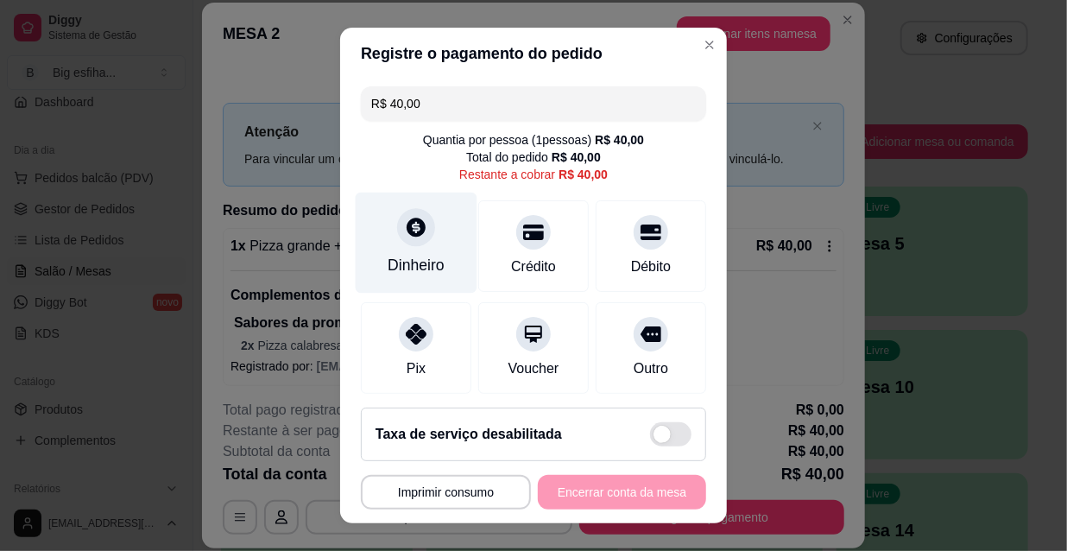
click at [415, 234] on icon at bounding box center [416, 227] width 22 height 22
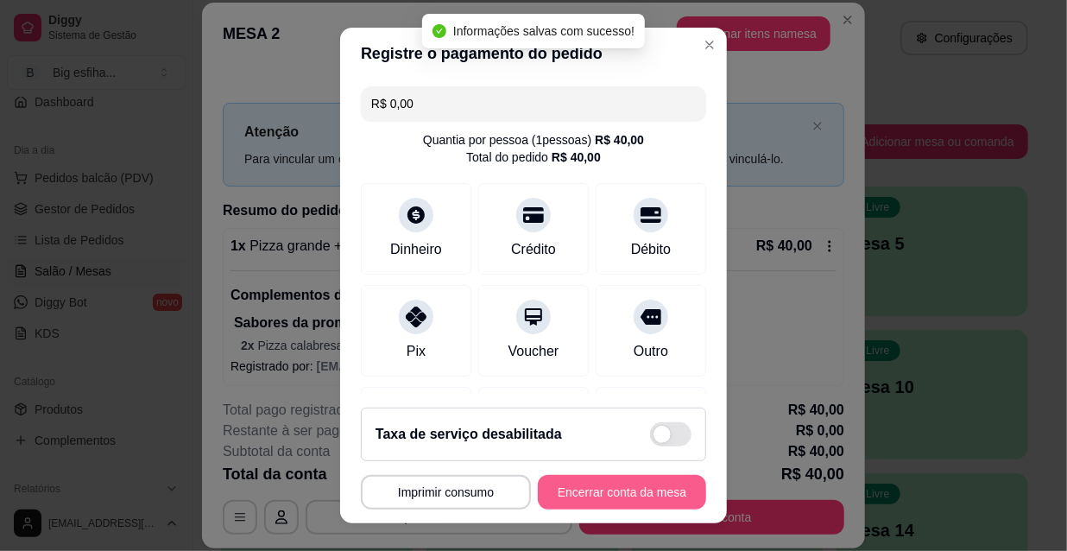
type input "R$ 0,00"
click at [600, 492] on button "Encerrar conta da mesa" at bounding box center [622, 492] width 168 height 35
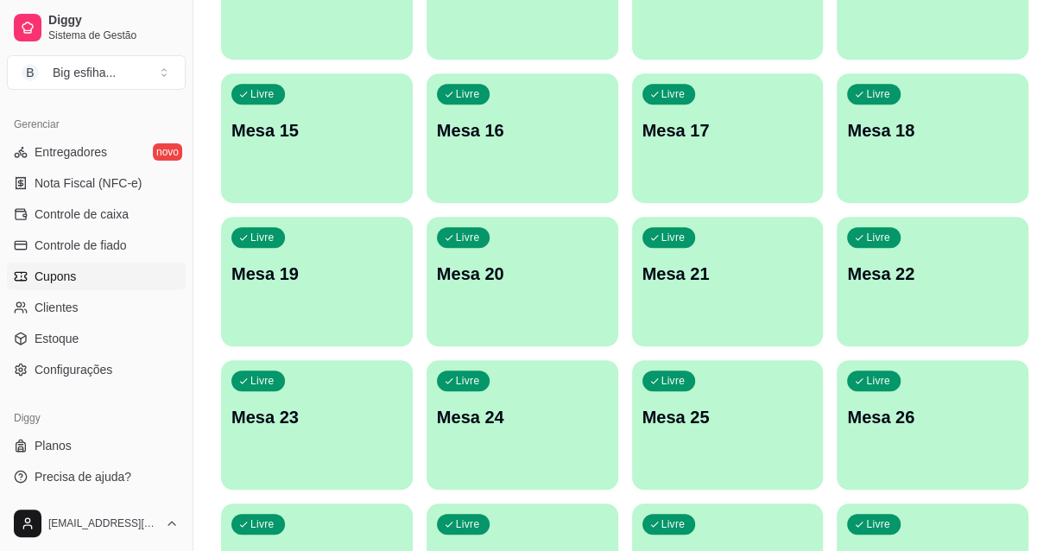
scroll to position [549, 0]
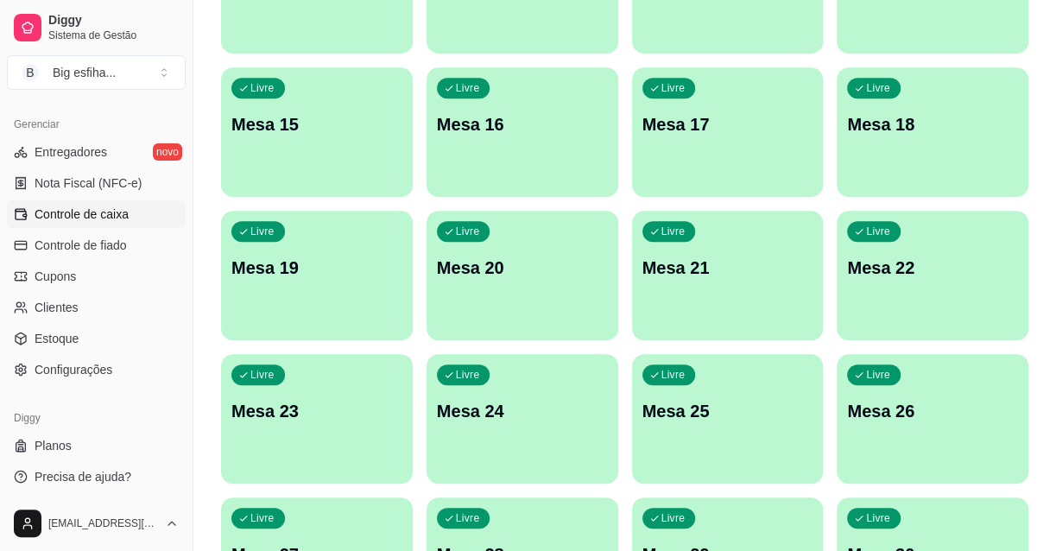
click at [104, 209] on span "Controle de caixa" at bounding box center [82, 213] width 94 height 17
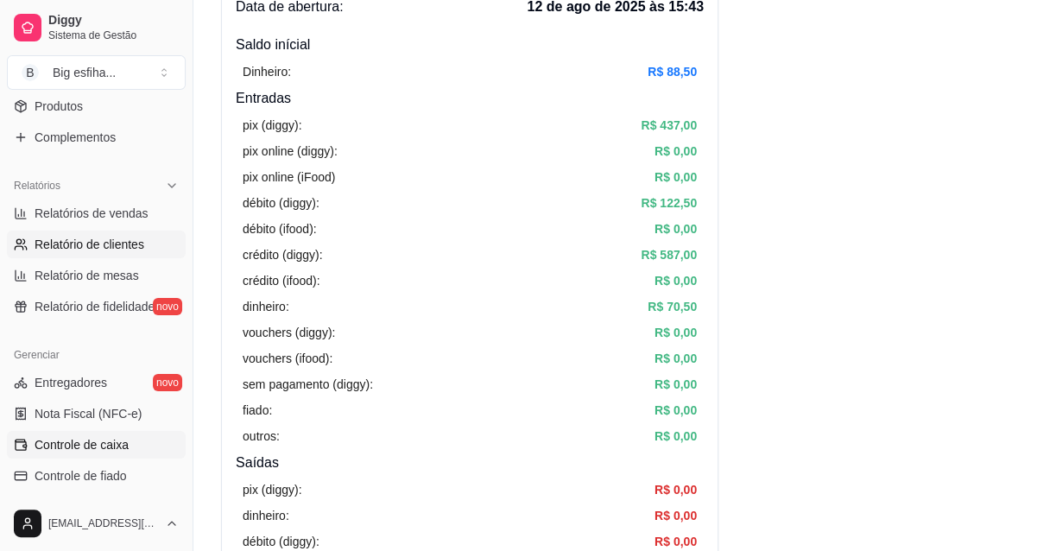
scroll to position [454, 0]
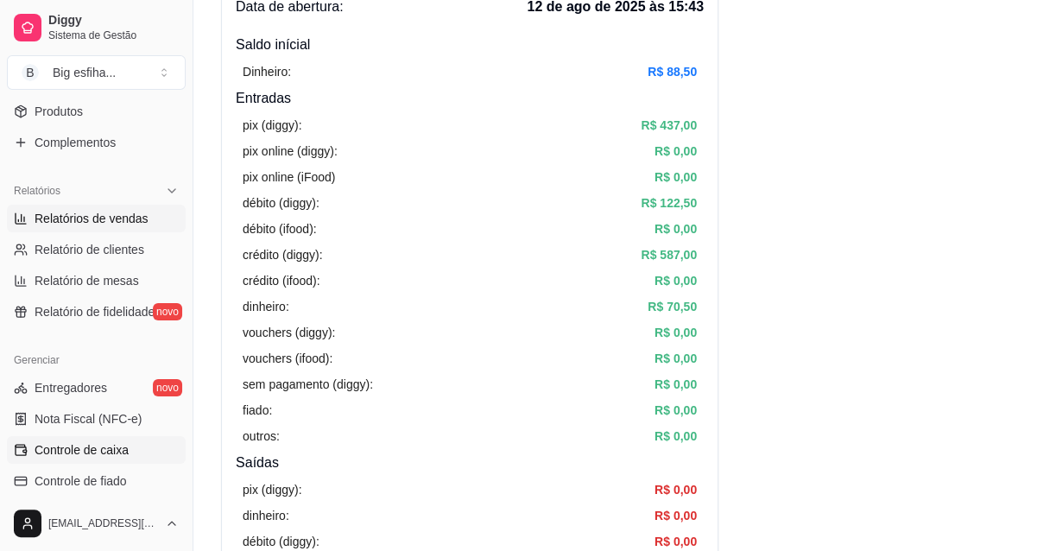
click at [123, 224] on span "Relatórios de vendas" at bounding box center [92, 218] width 114 height 17
select select "ALL"
select select "0"
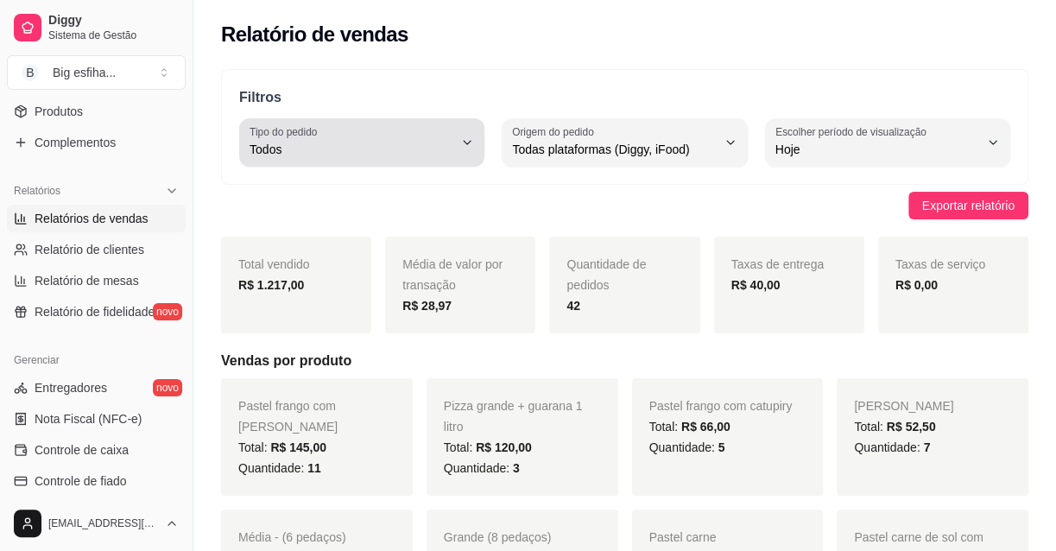
click at [446, 157] on span "Todos" at bounding box center [351, 149] width 204 height 17
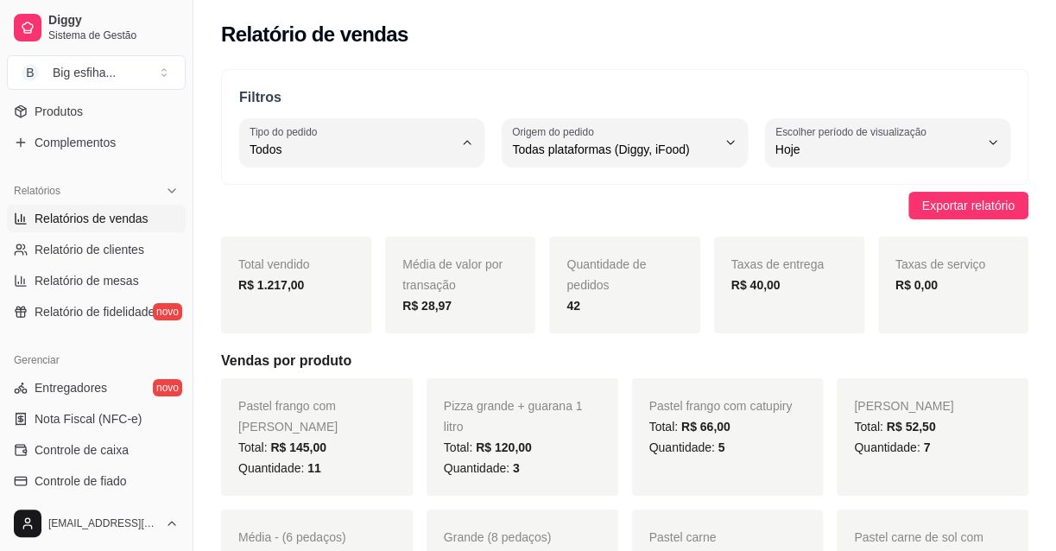
click at [349, 222] on span "Entrega" at bounding box center [353, 218] width 192 height 16
type input "DELIVERY"
select select "DELIVERY"
